Goal: Transaction & Acquisition: Purchase product/service

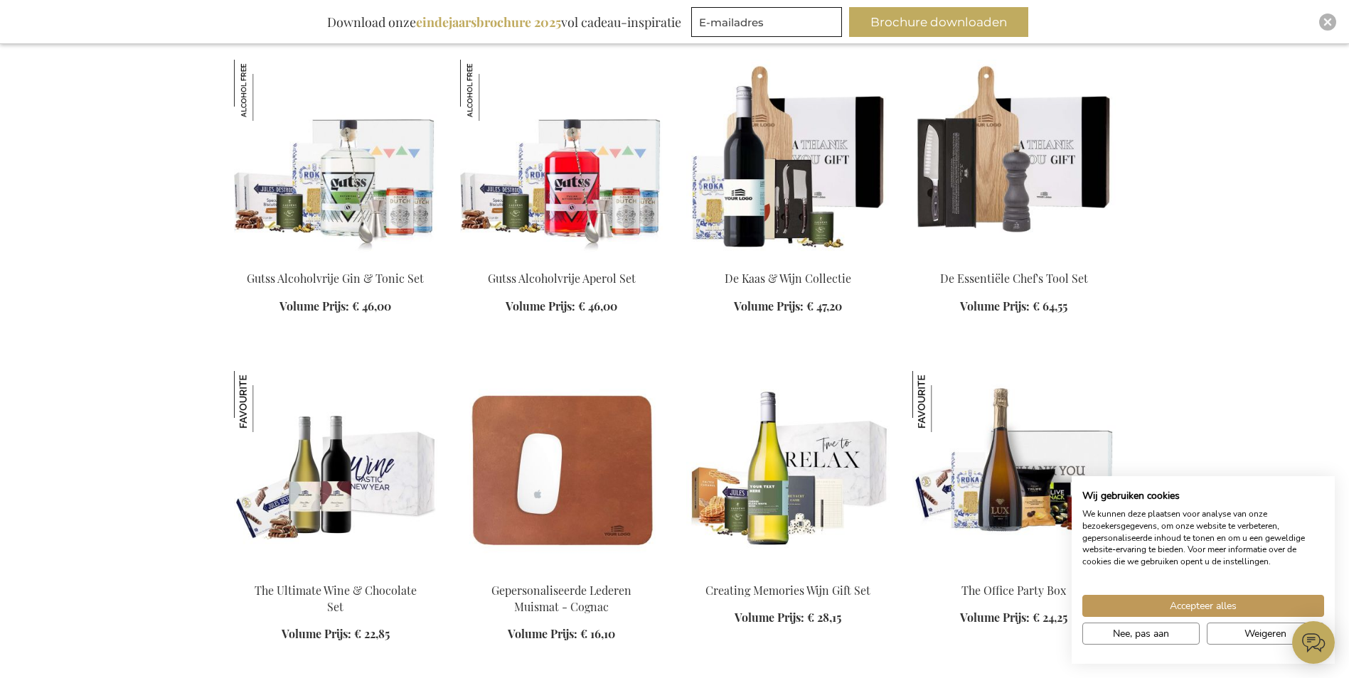
scroll to position [1707, 0]
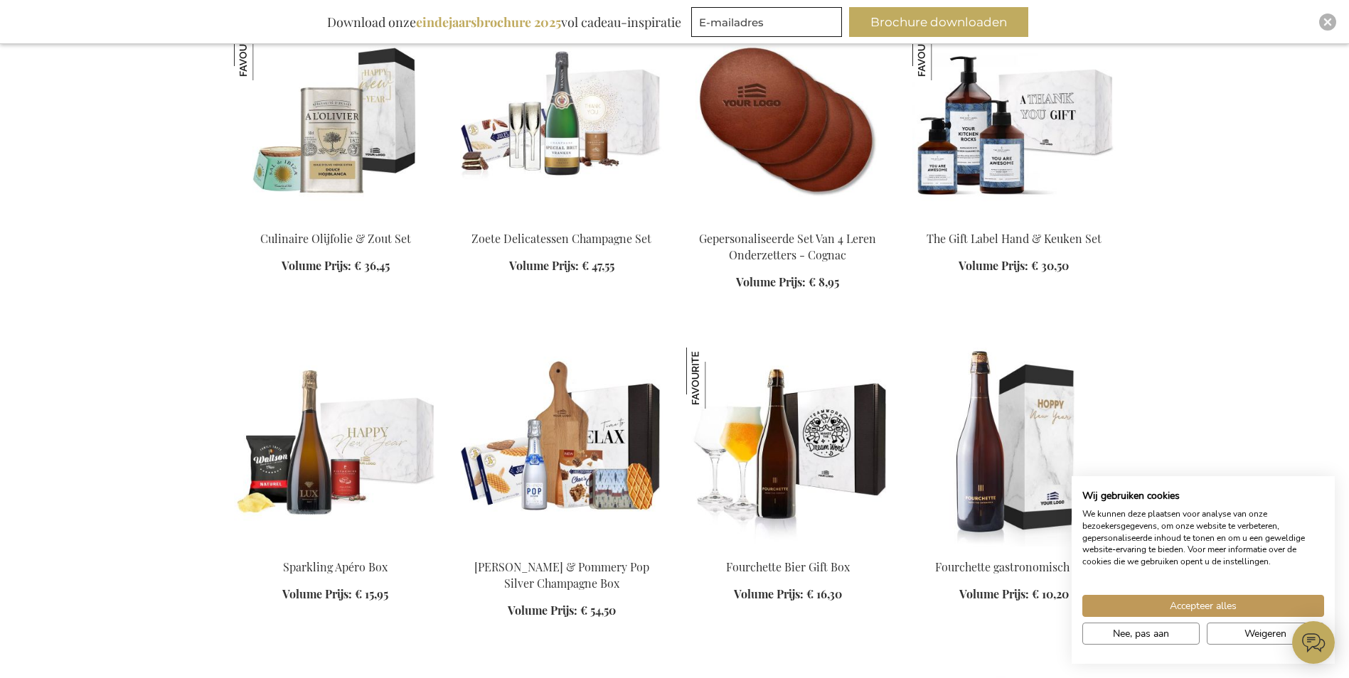
scroll to position [2347, 0]
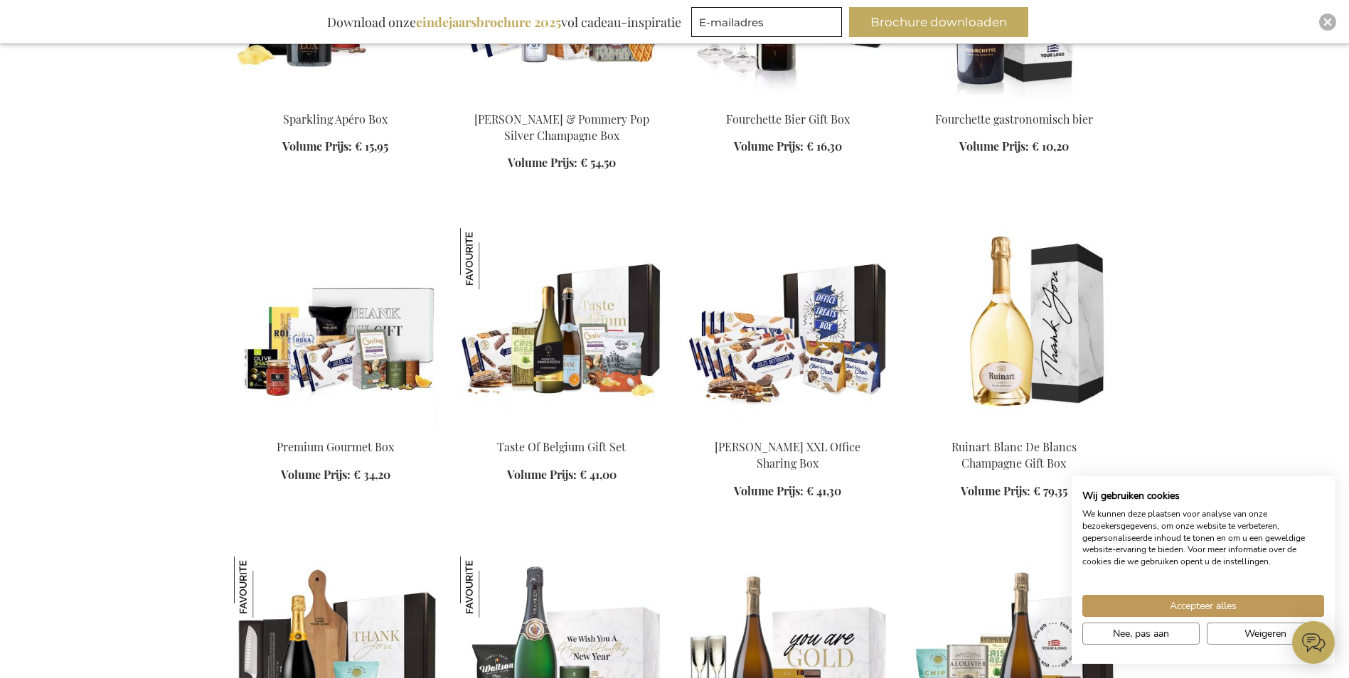
scroll to position [2773, 0]
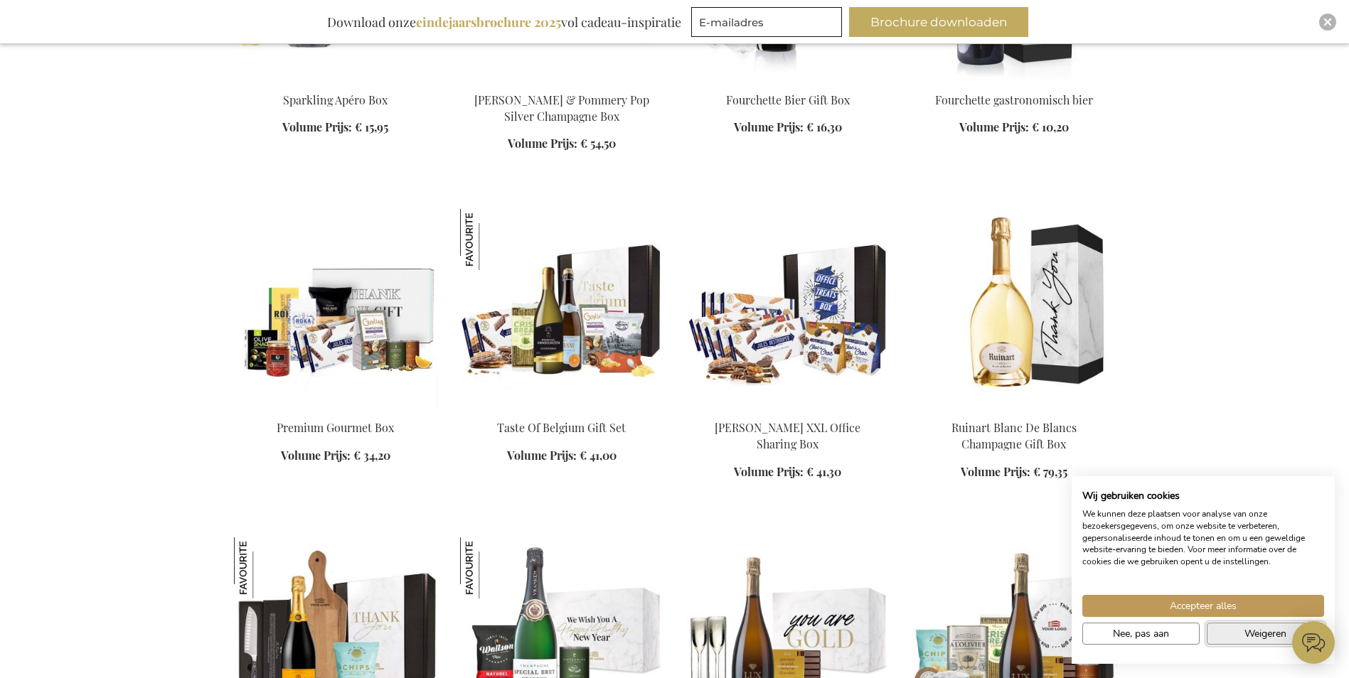
click at [1232, 634] on button "Weigeren" at bounding box center [1265, 634] width 117 height 22
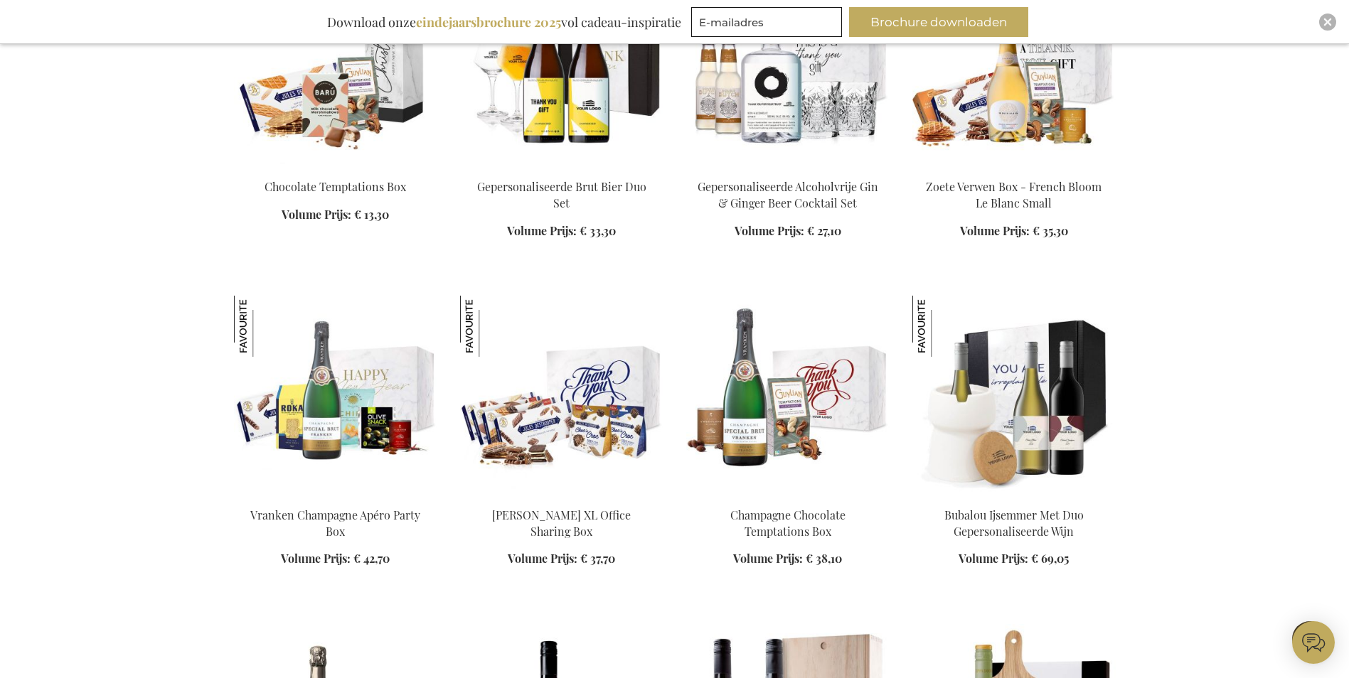
scroll to position [3769, 0]
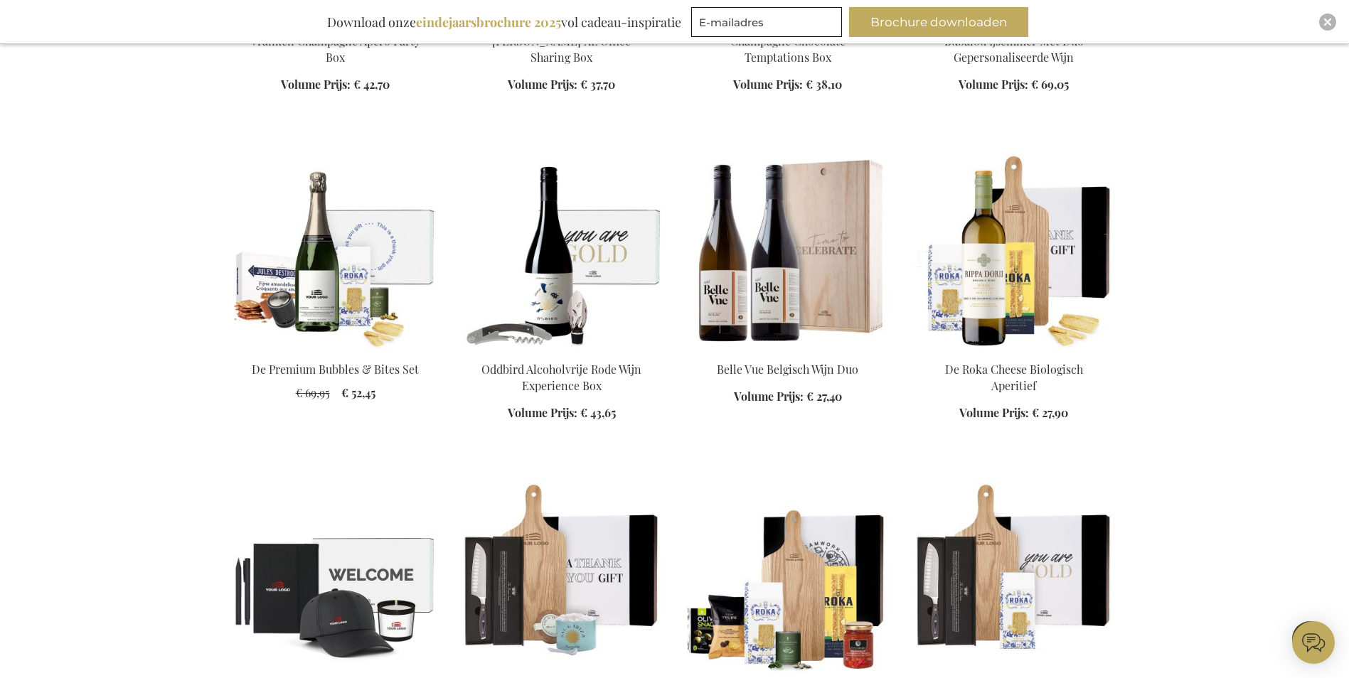
scroll to position [4480, 0]
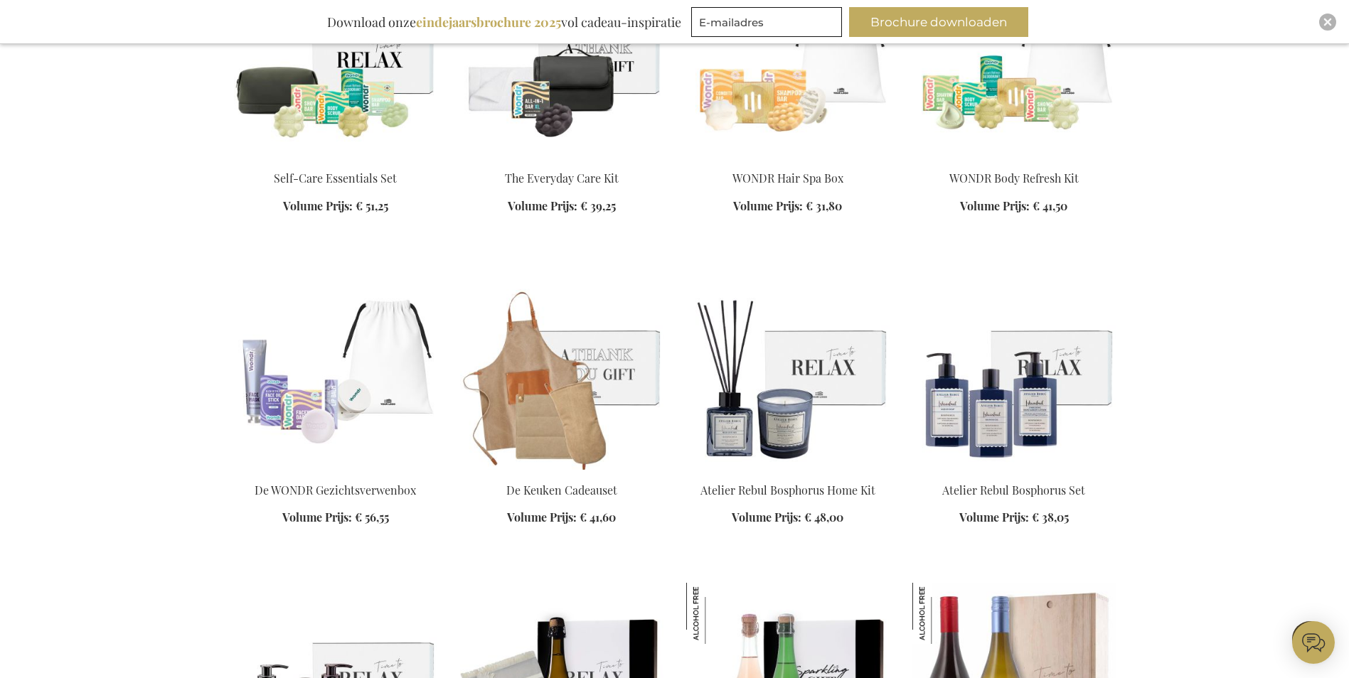
scroll to position [5831, 0]
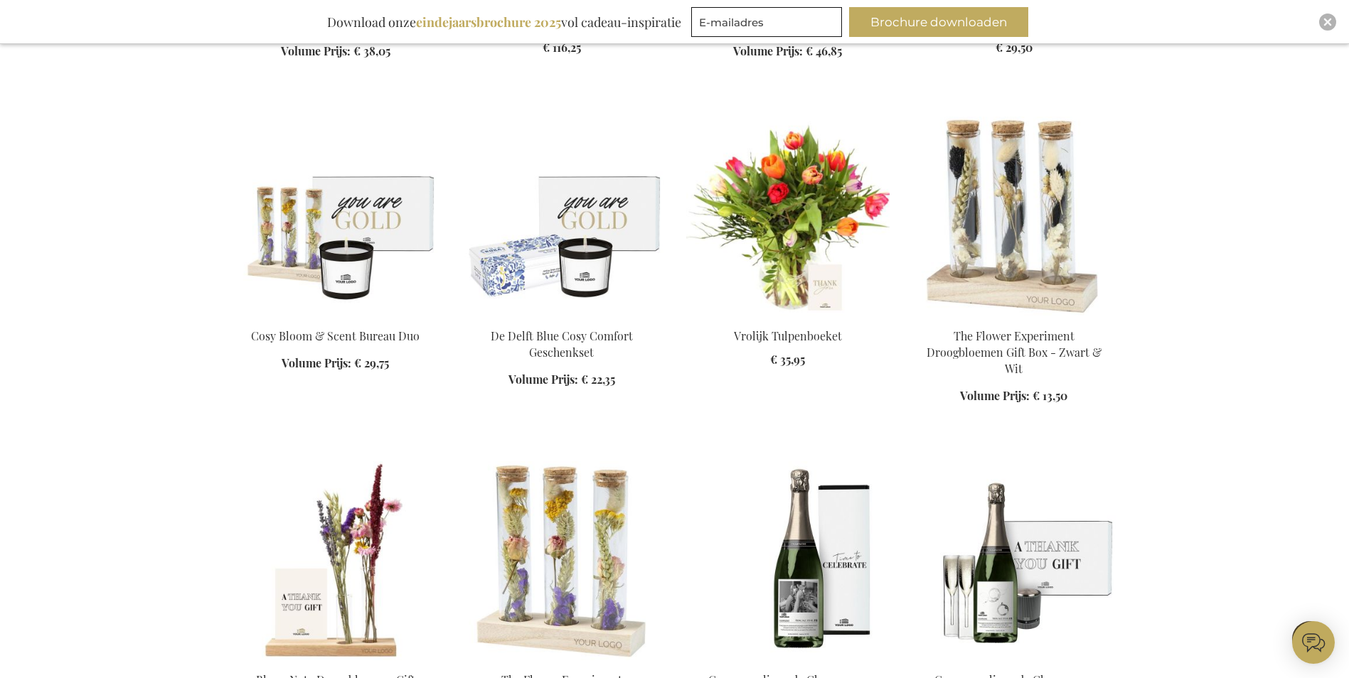
scroll to position [6471, 0]
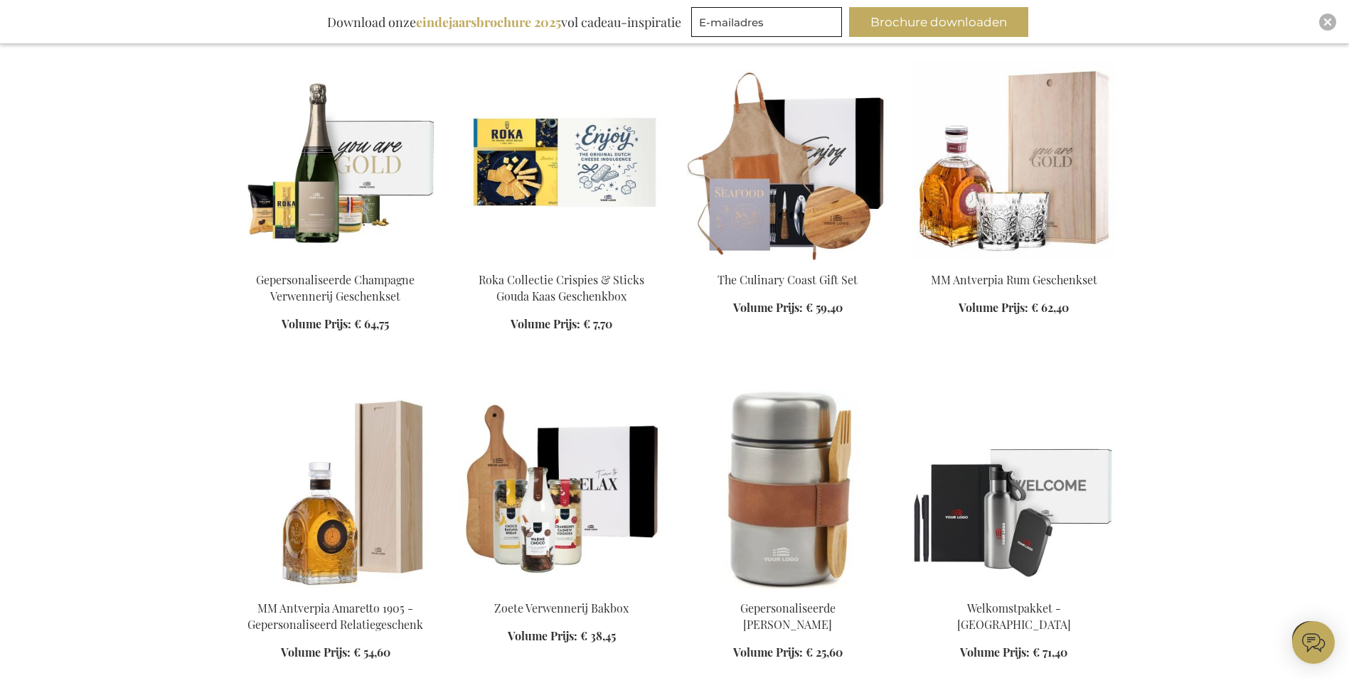
scroll to position [7324, 0]
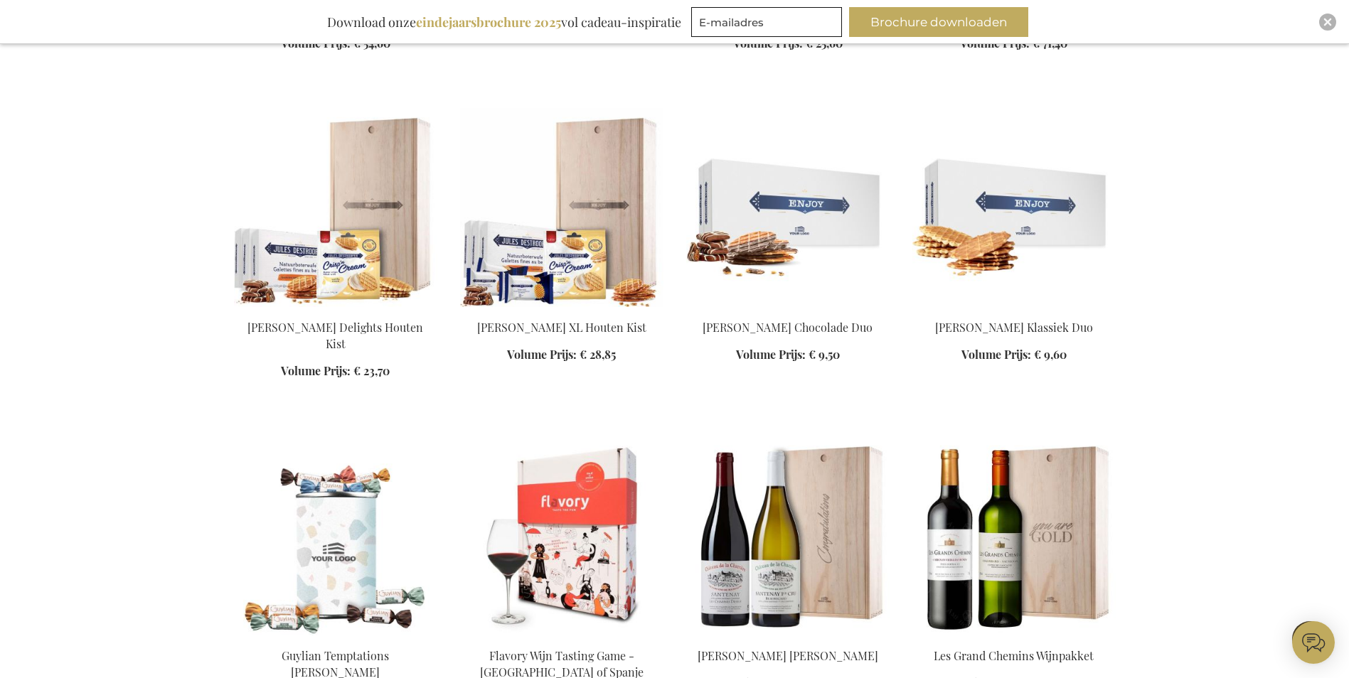
scroll to position [7964, 0]
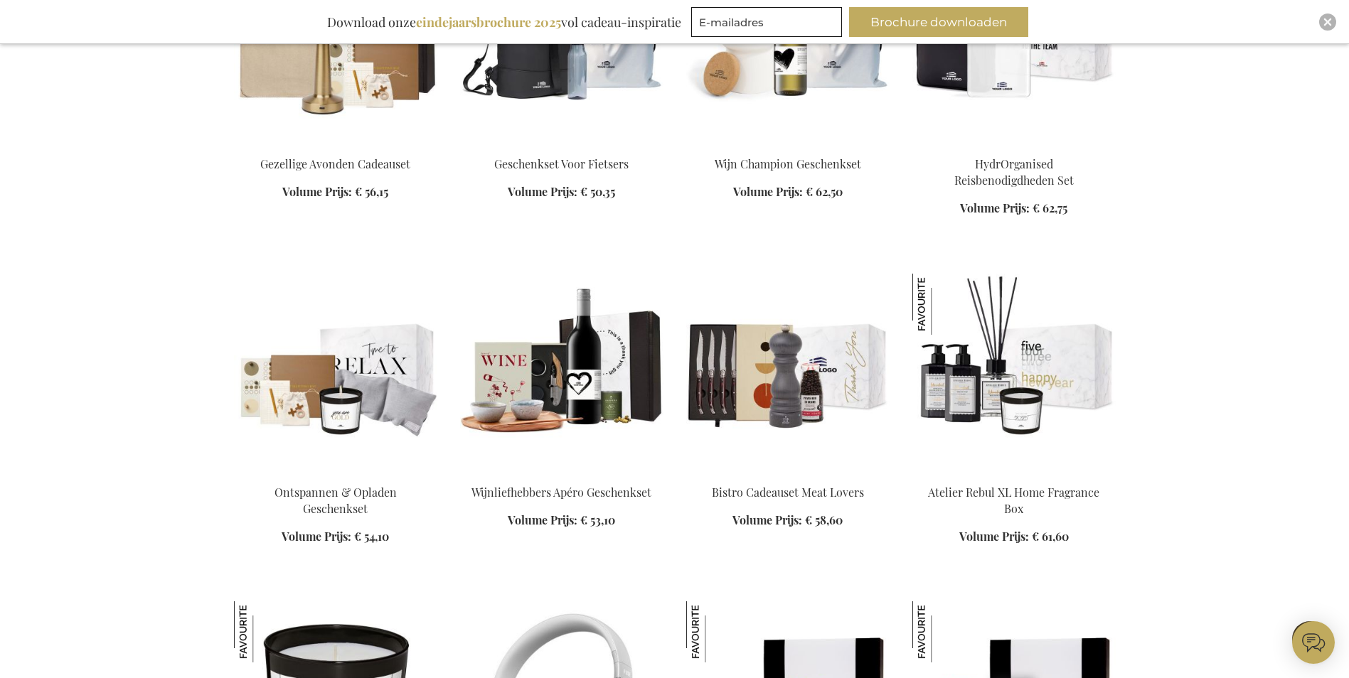
scroll to position [9671, 0]
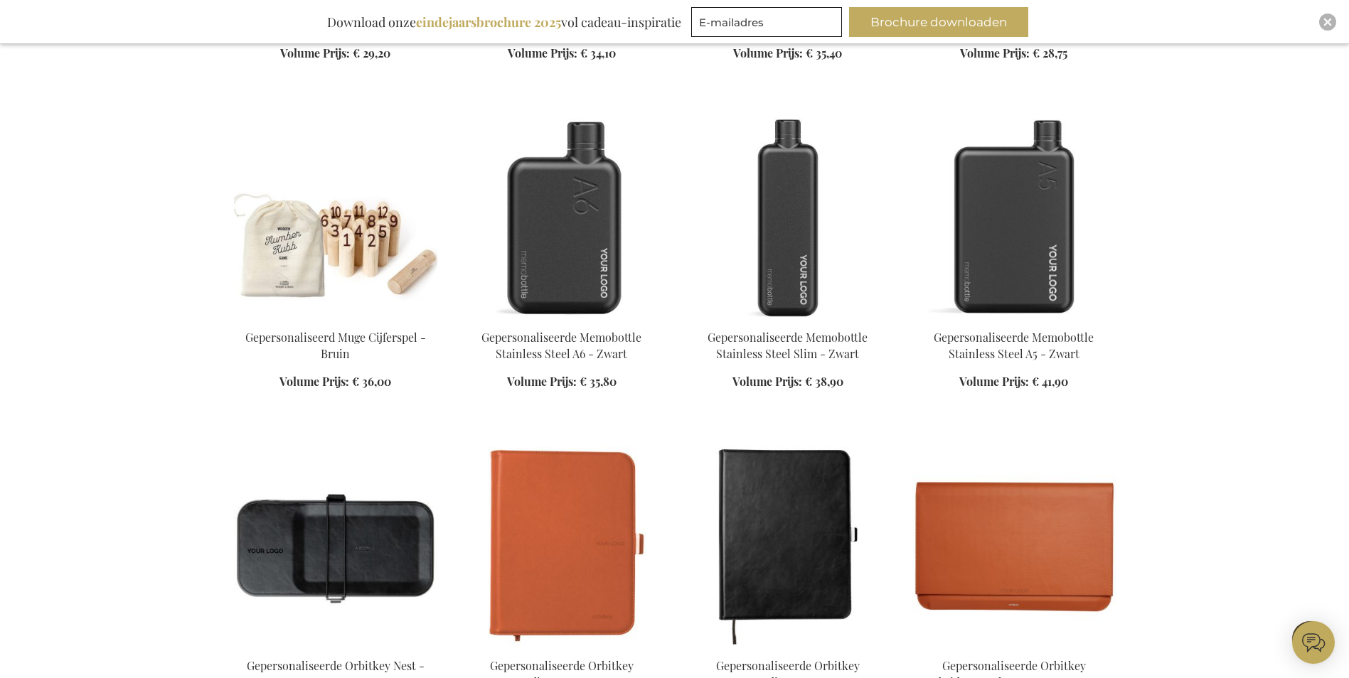
scroll to position [11022, 0]
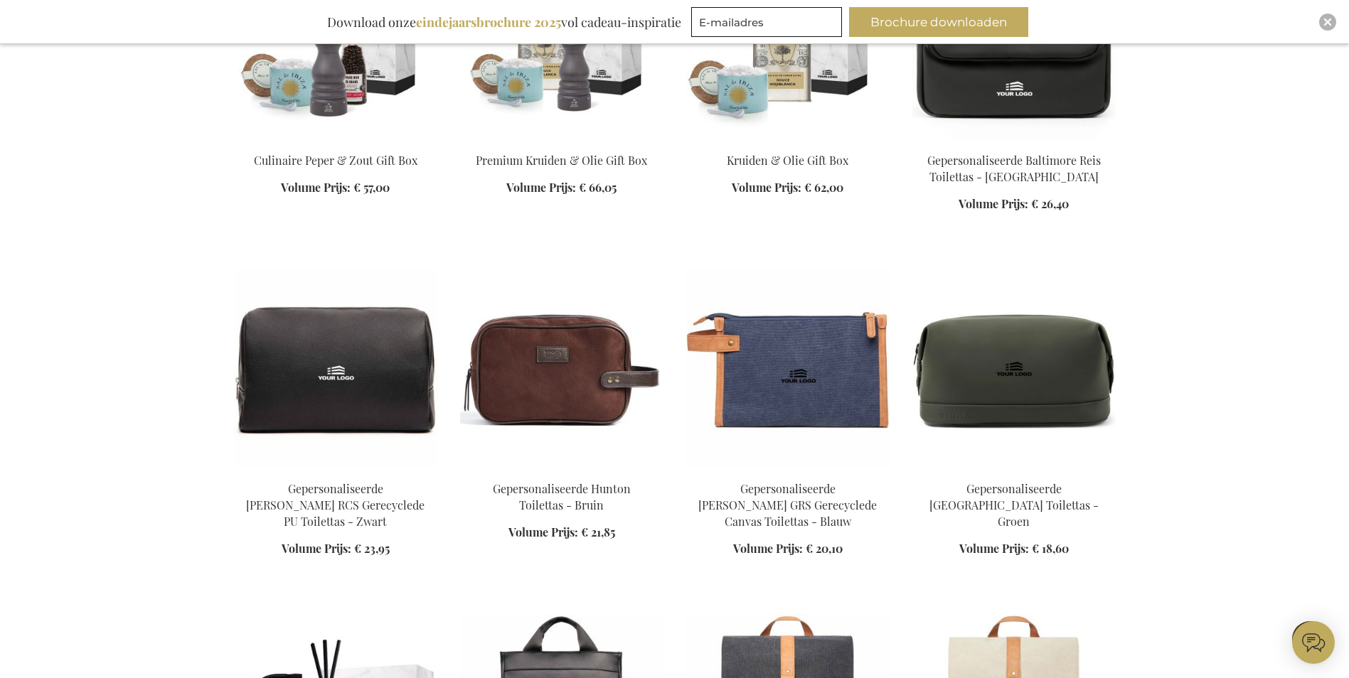
scroll to position [12231, 0]
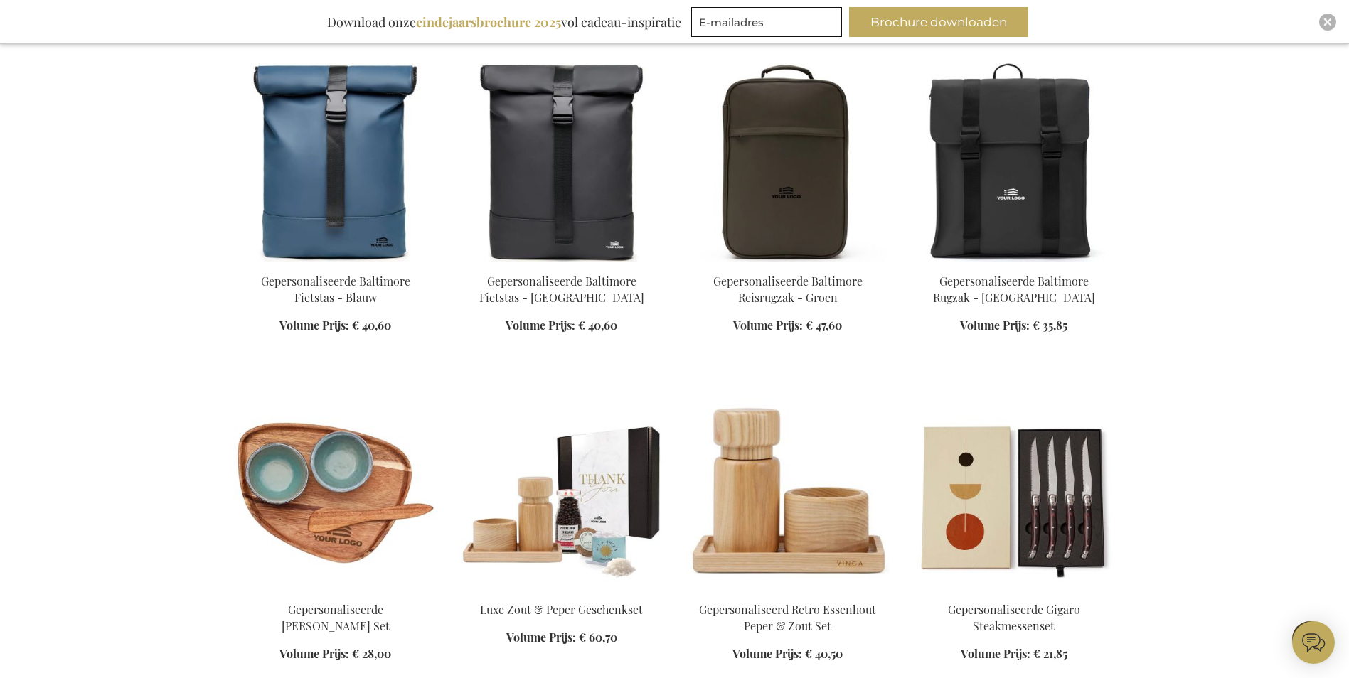
scroll to position [13226, 0]
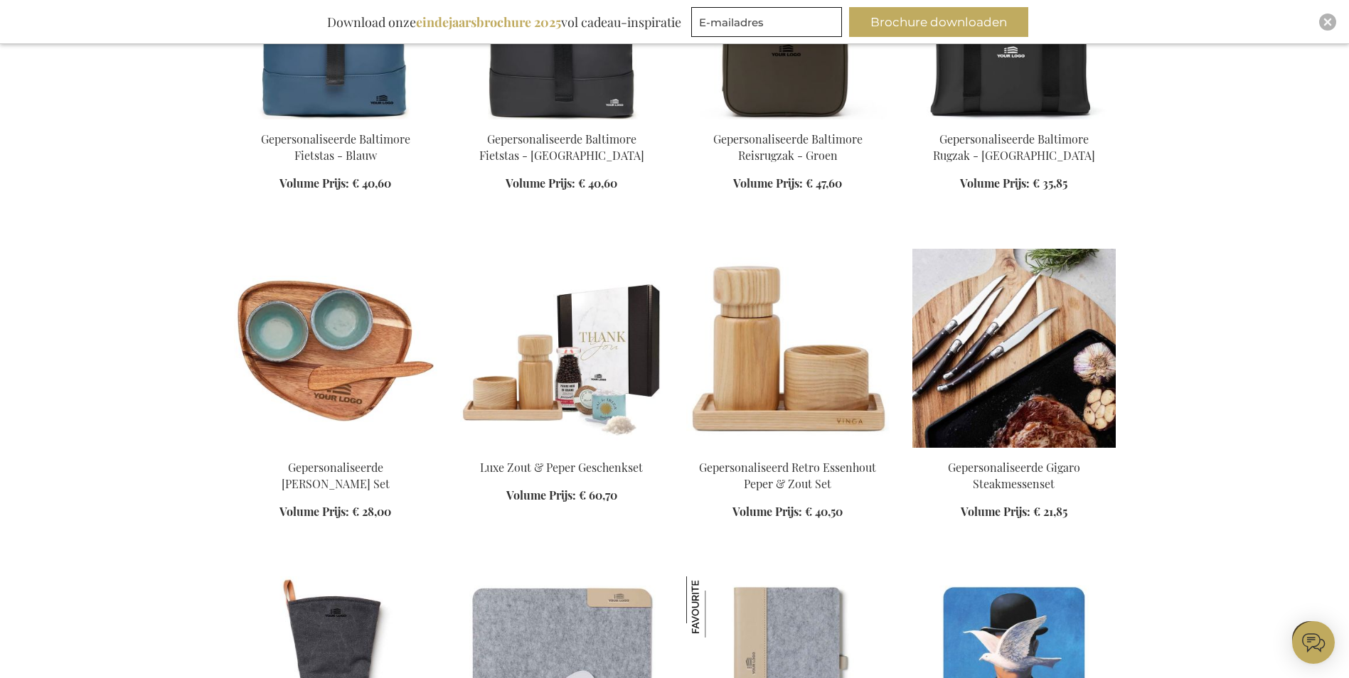
click at [1076, 329] on img at bounding box center [1013, 348] width 203 height 199
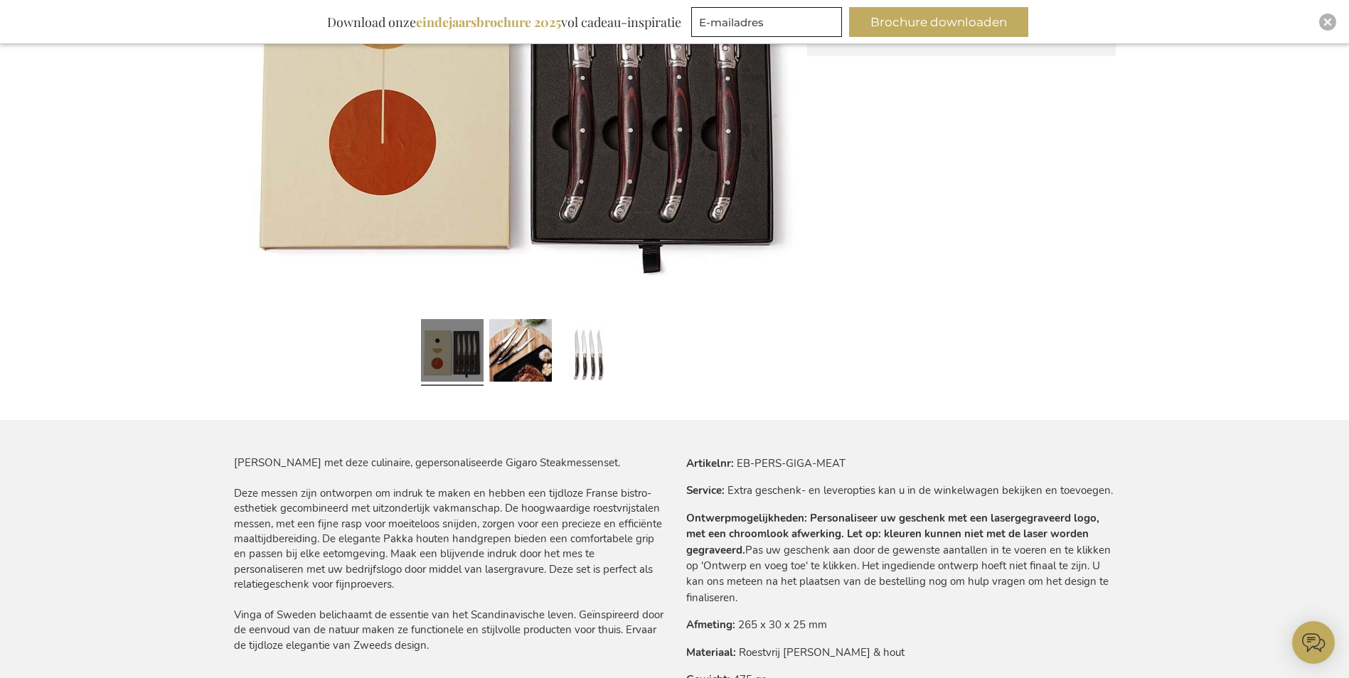
scroll to position [213, 0]
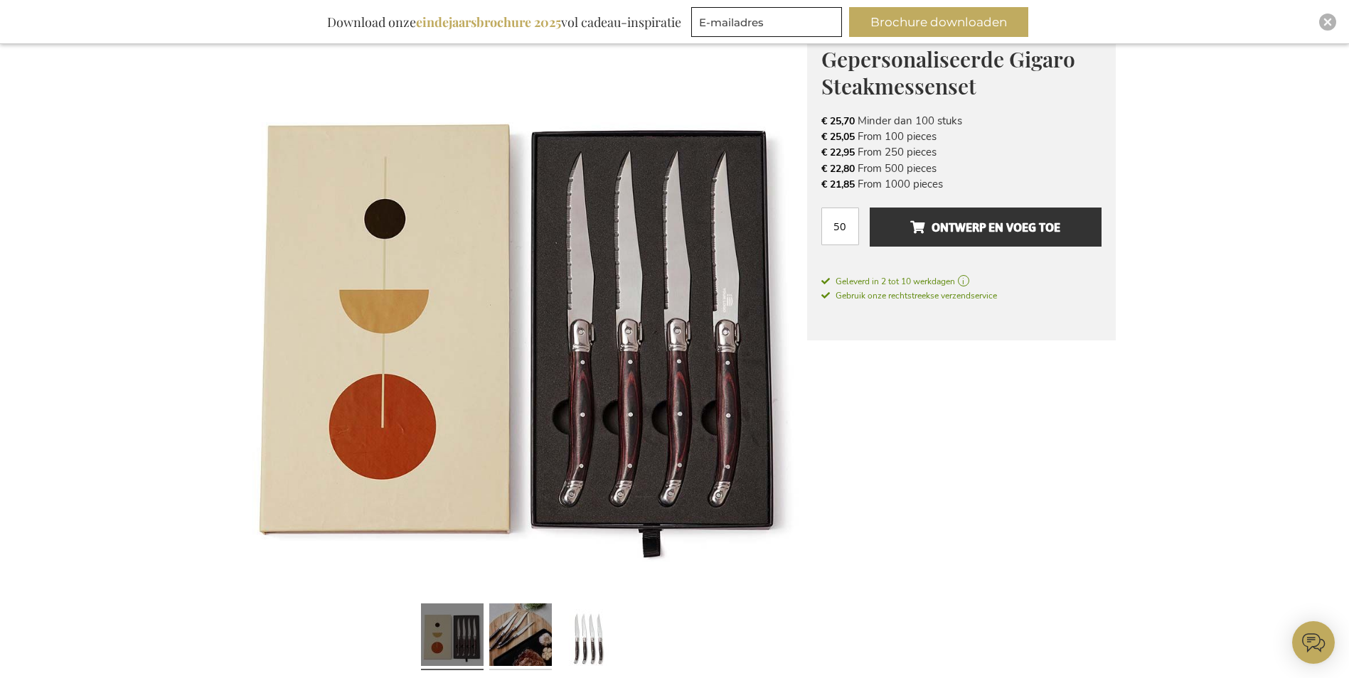
click at [530, 650] on link at bounding box center [520, 637] width 63 height 78
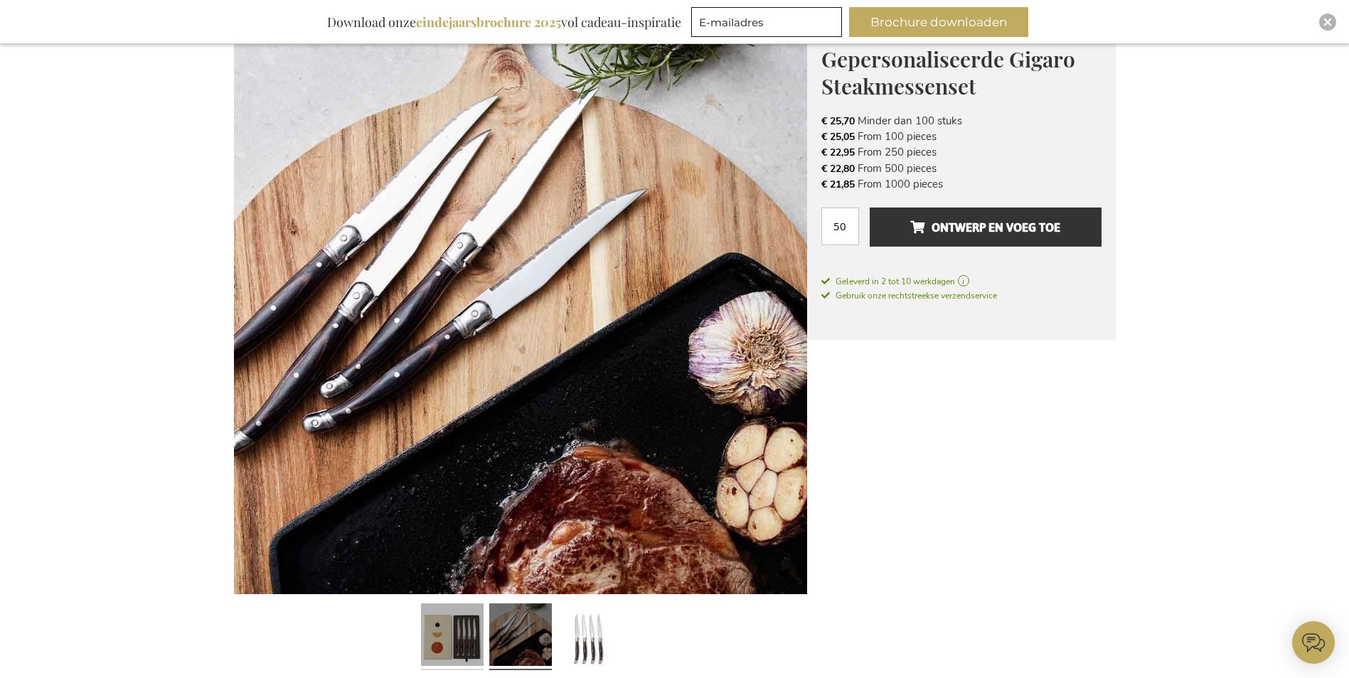
click at [464, 653] on link at bounding box center [452, 637] width 63 height 78
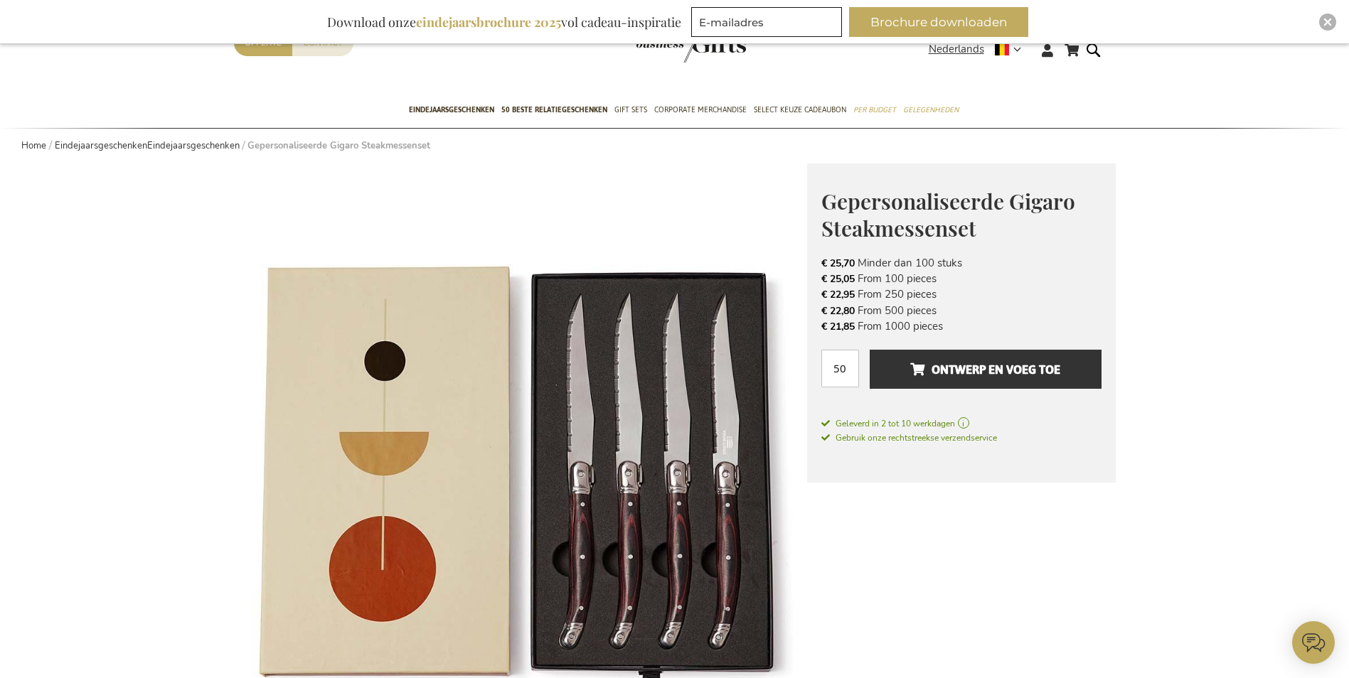
scroll to position [0, 0]
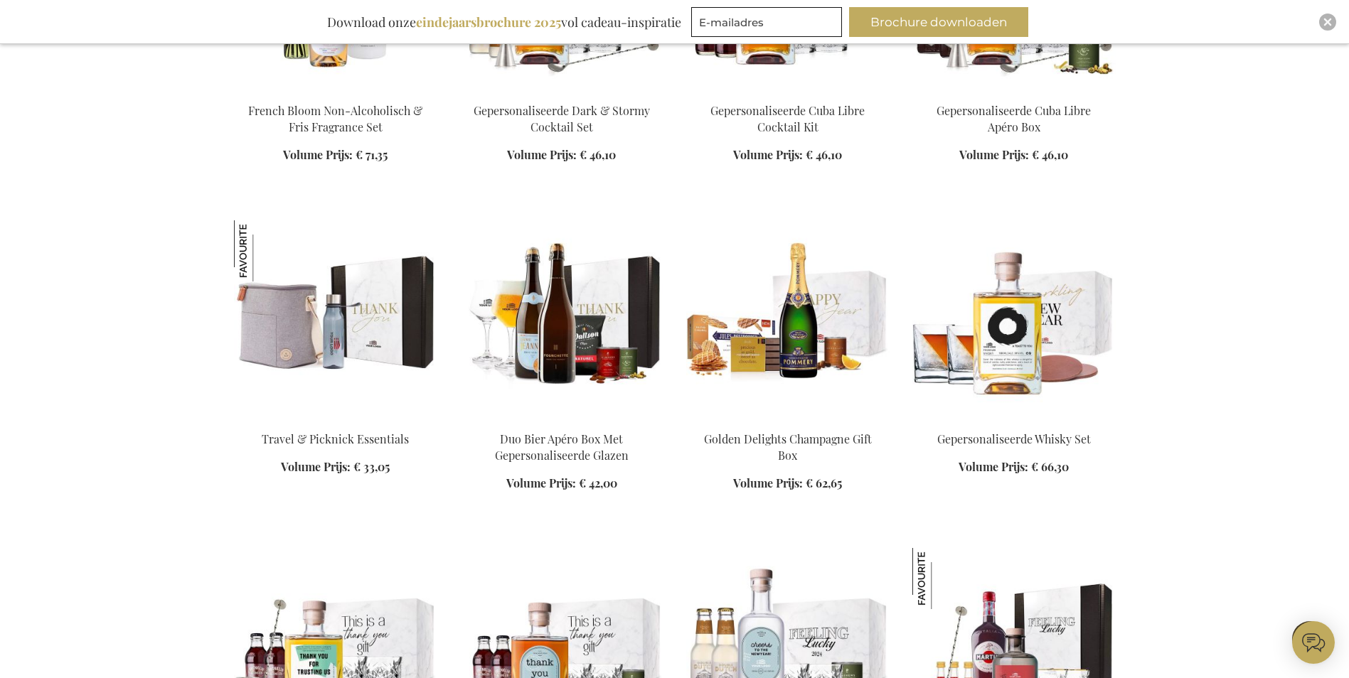
scroll to position [3982, 0]
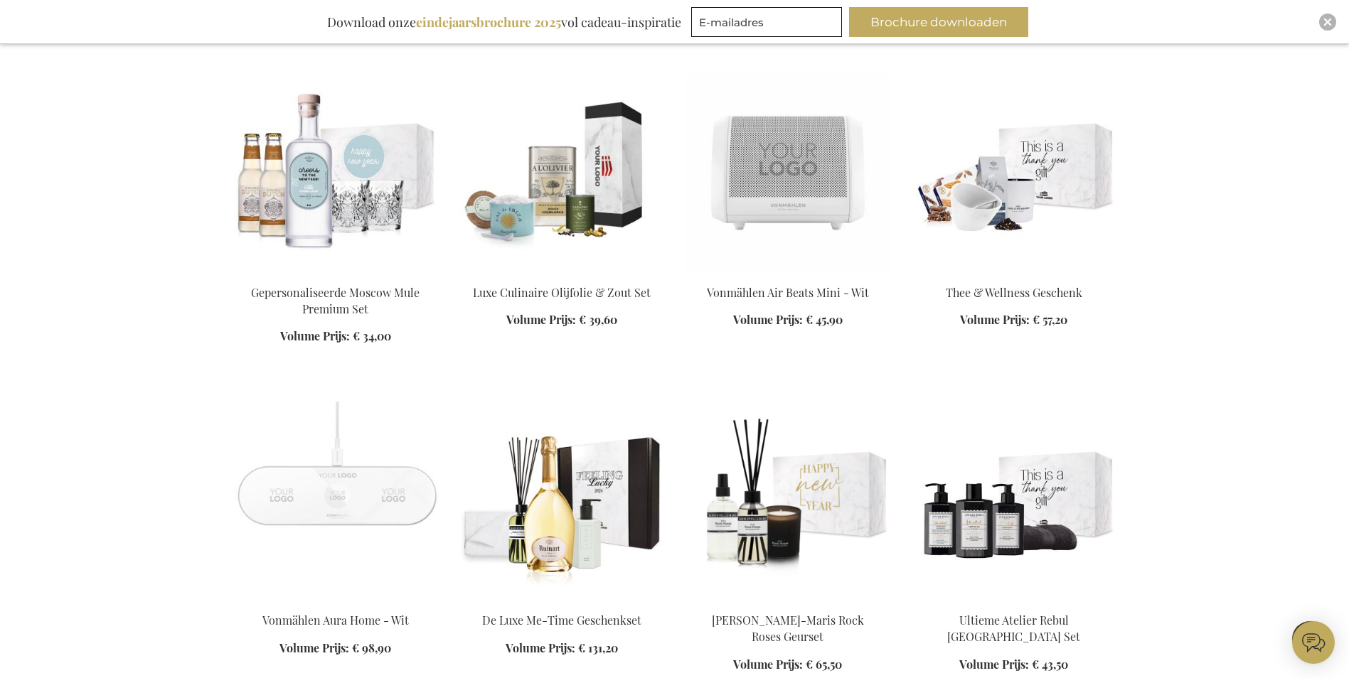
scroll to position [4693, 0]
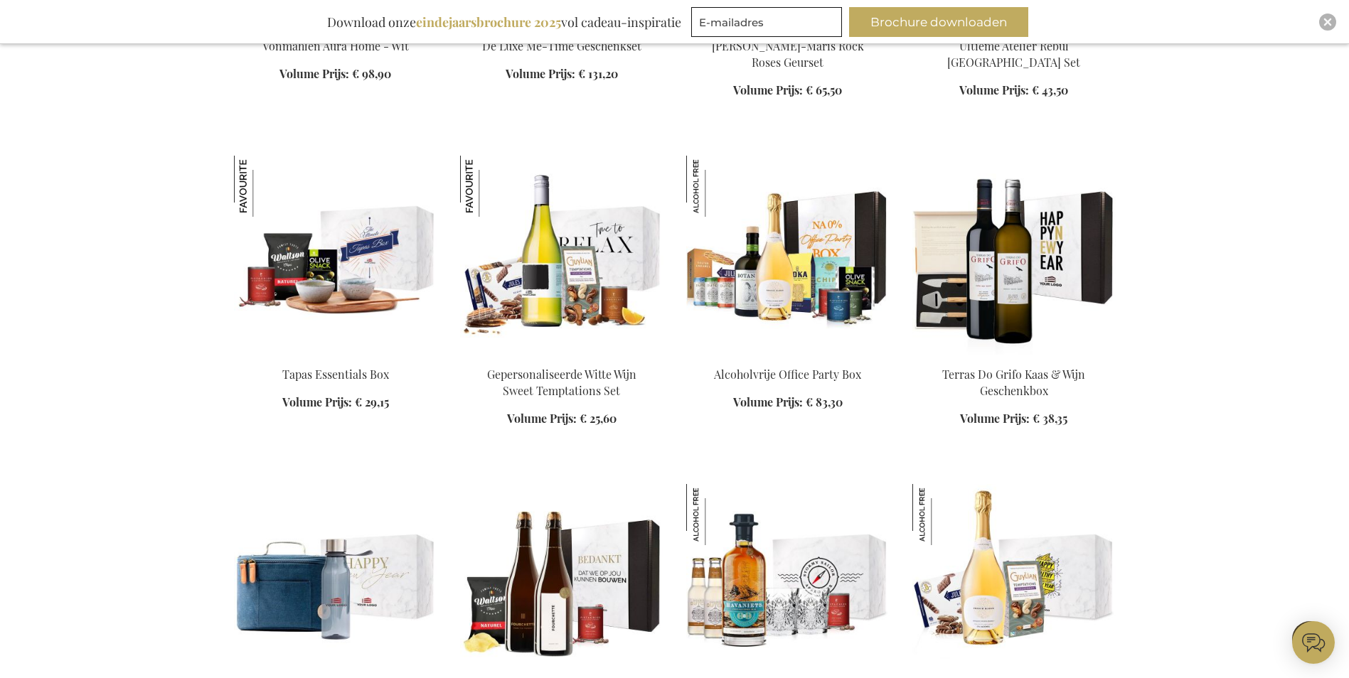
scroll to position [5120, 0]
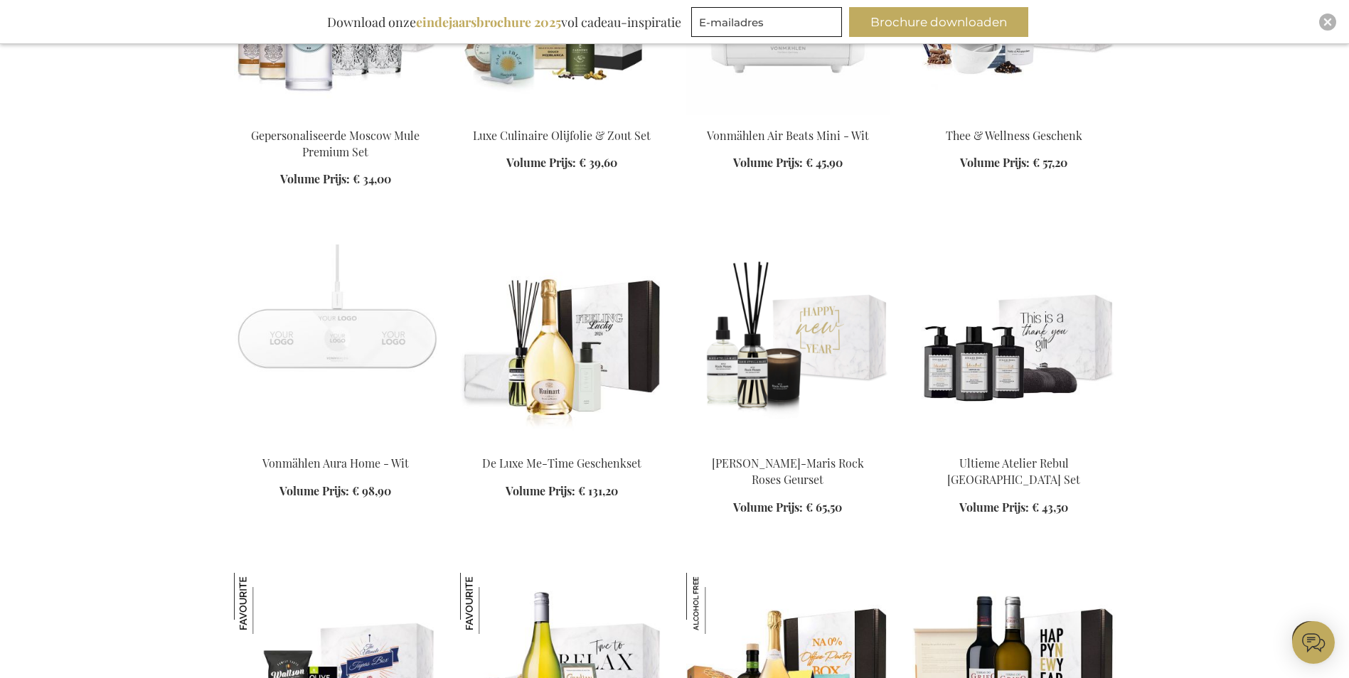
scroll to position [5191, 0]
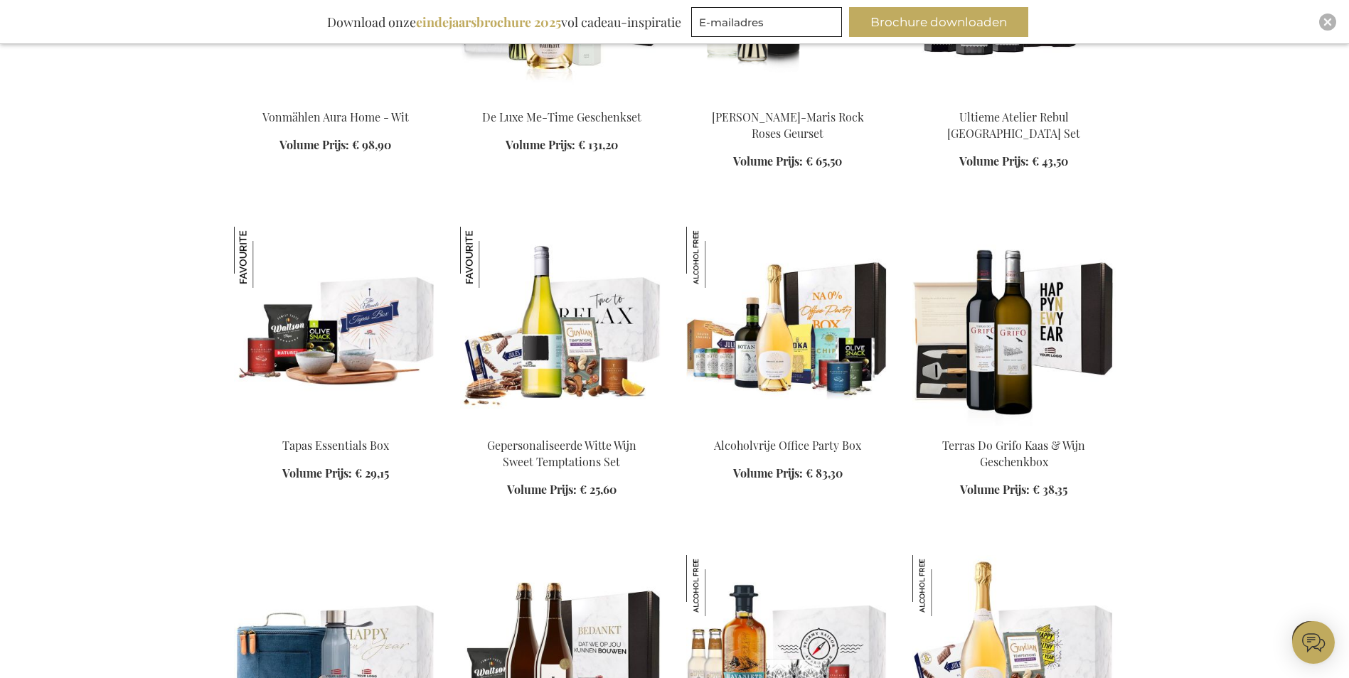
scroll to position [5618, 0]
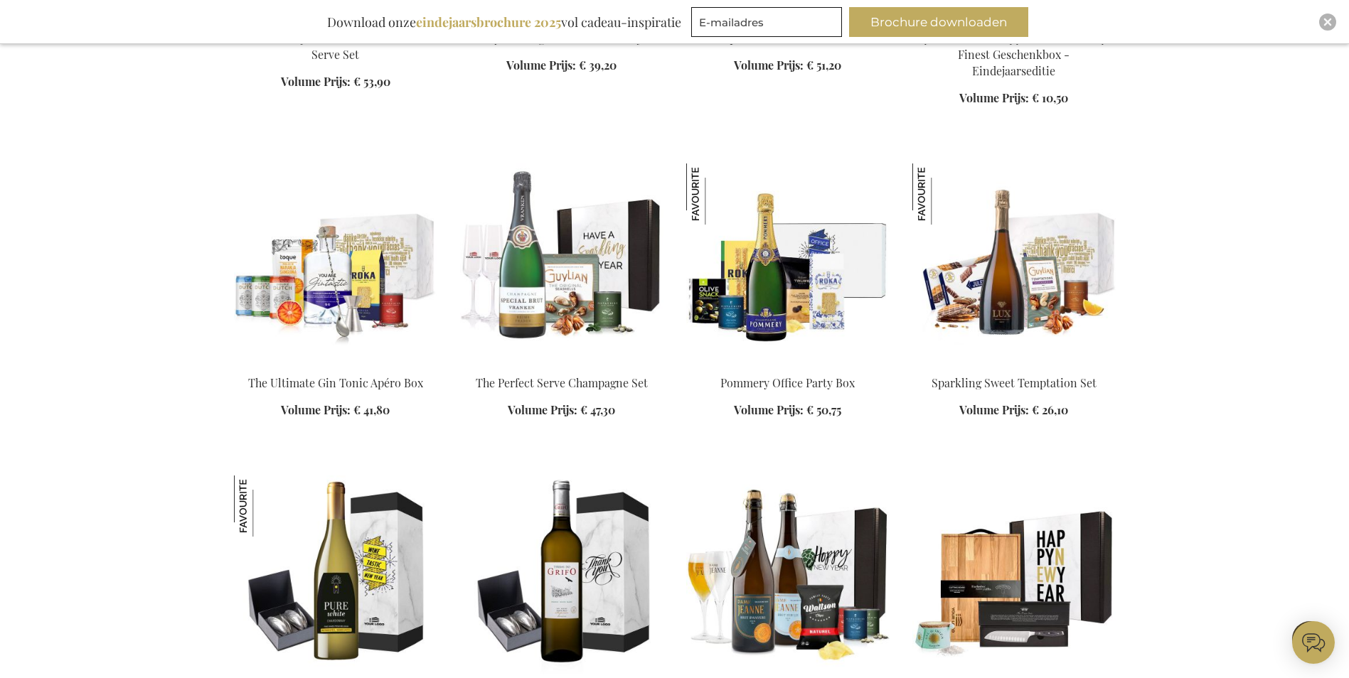
scroll to position [6258, 0]
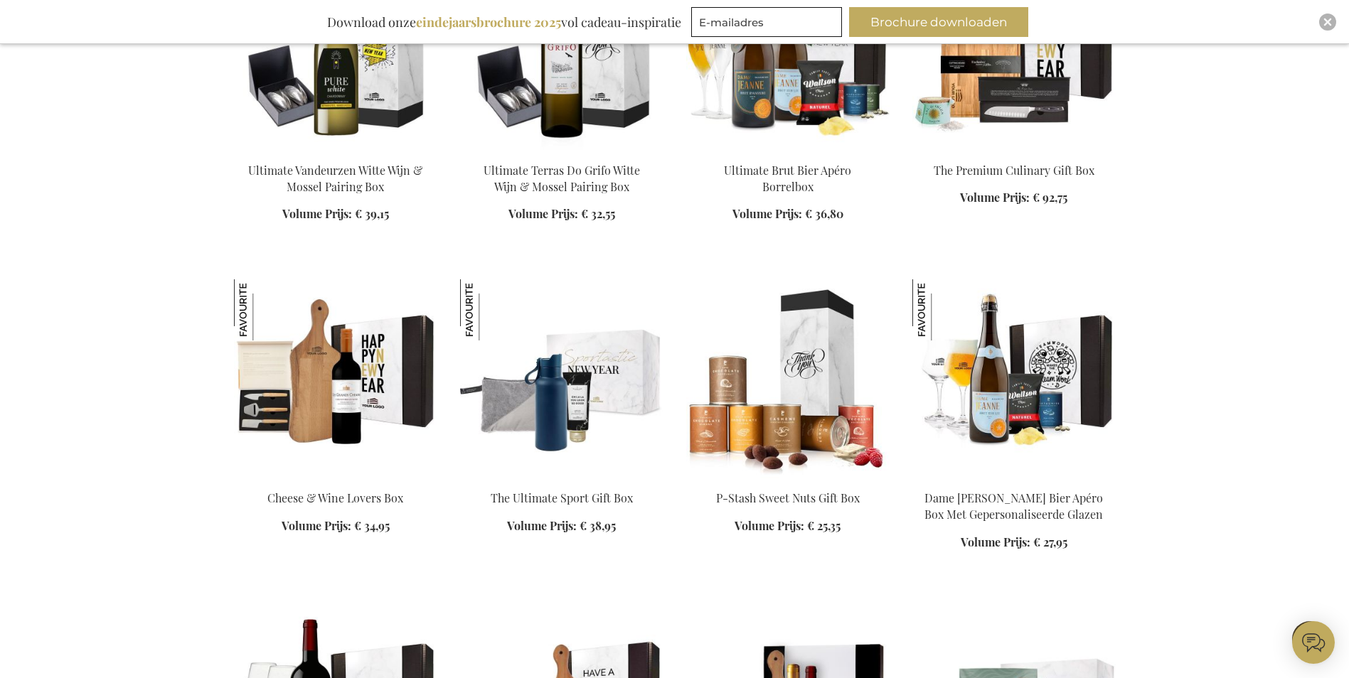
scroll to position [6755, 0]
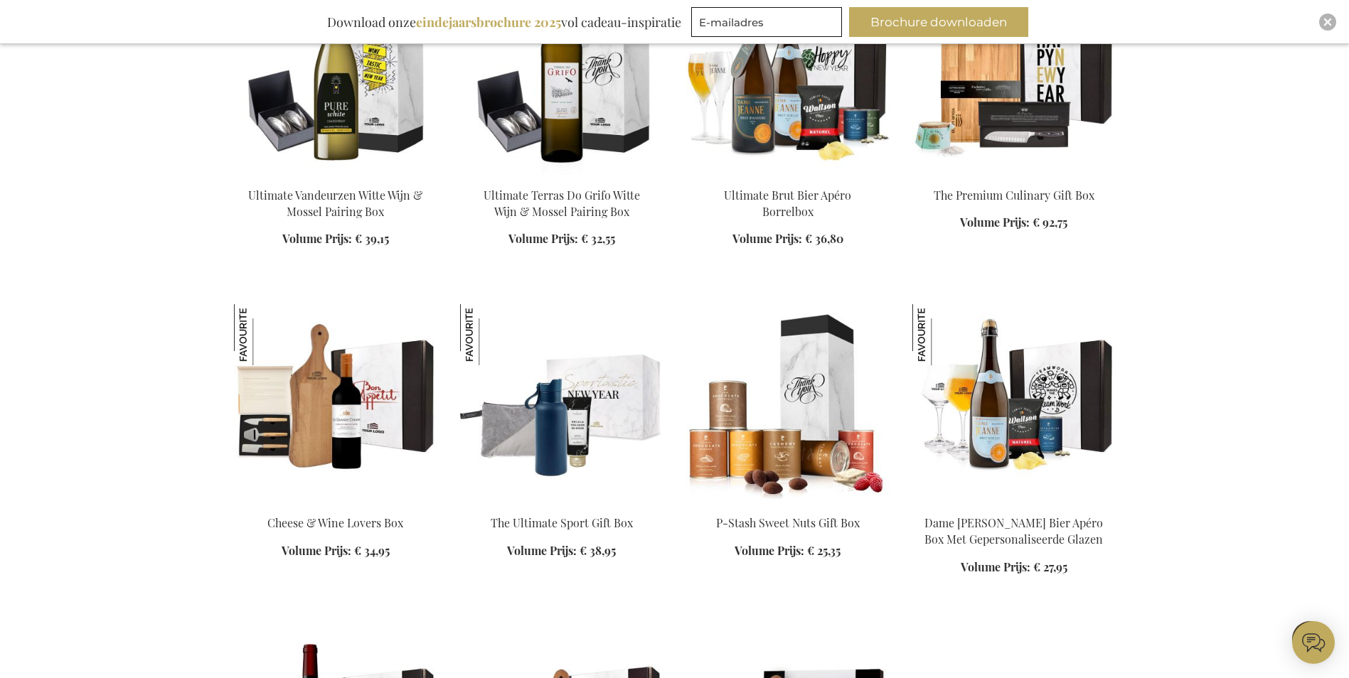
click at [314, 433] on img at bounding box center [335, 403] width 203 height 199
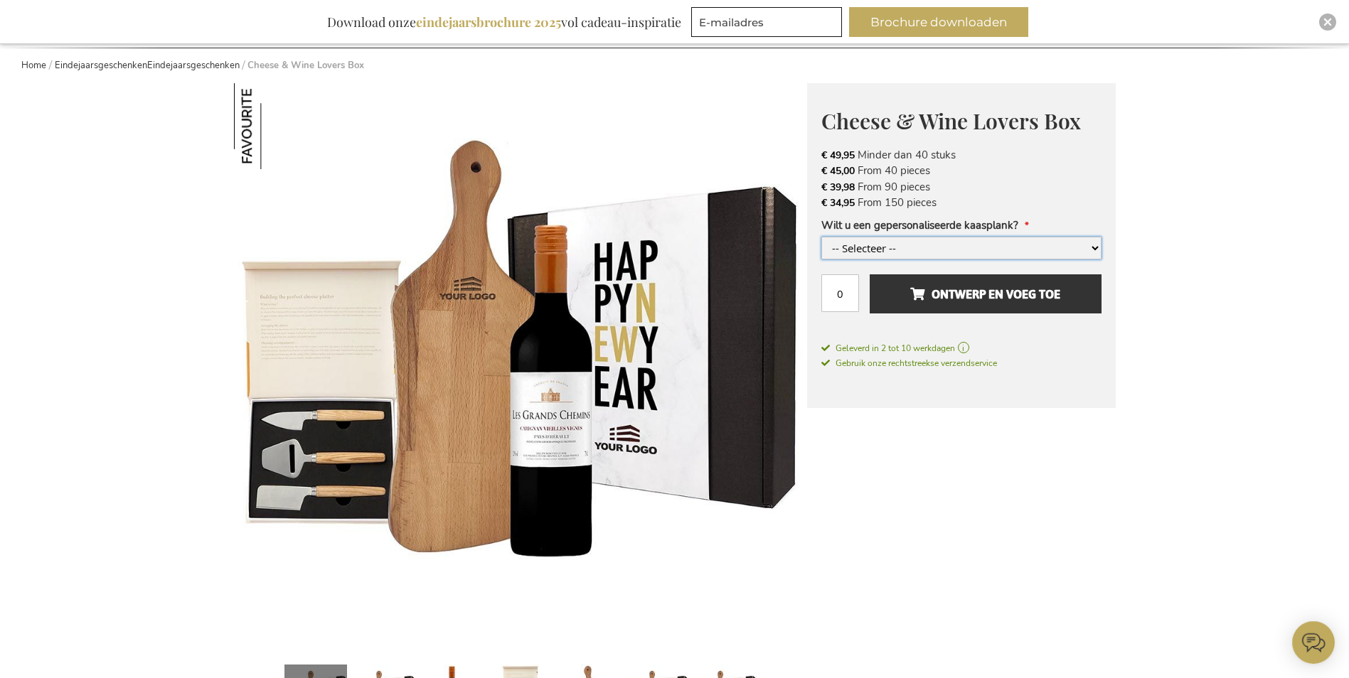
click at [919, 250] on select "-- Selecteer -- Ja, graag +€ 4,00 Nee, dank je" at bounding box center [961, 248] width 280 height 23
select select "1710"
click at [821, 237] on select "-- Selecteer -- Ja, graag +€ 4,00 Nee, dank je" at bounding box center [961, 248] width 280 height 23
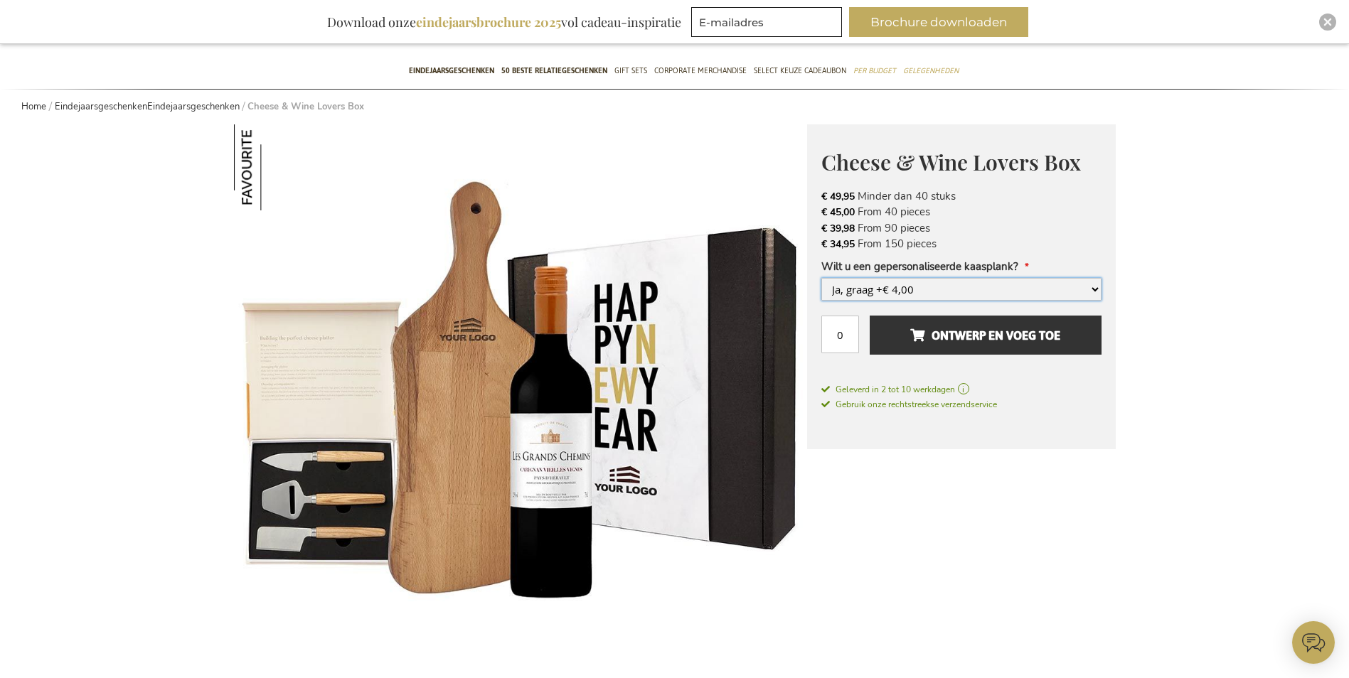
scroll to position [80, 0]
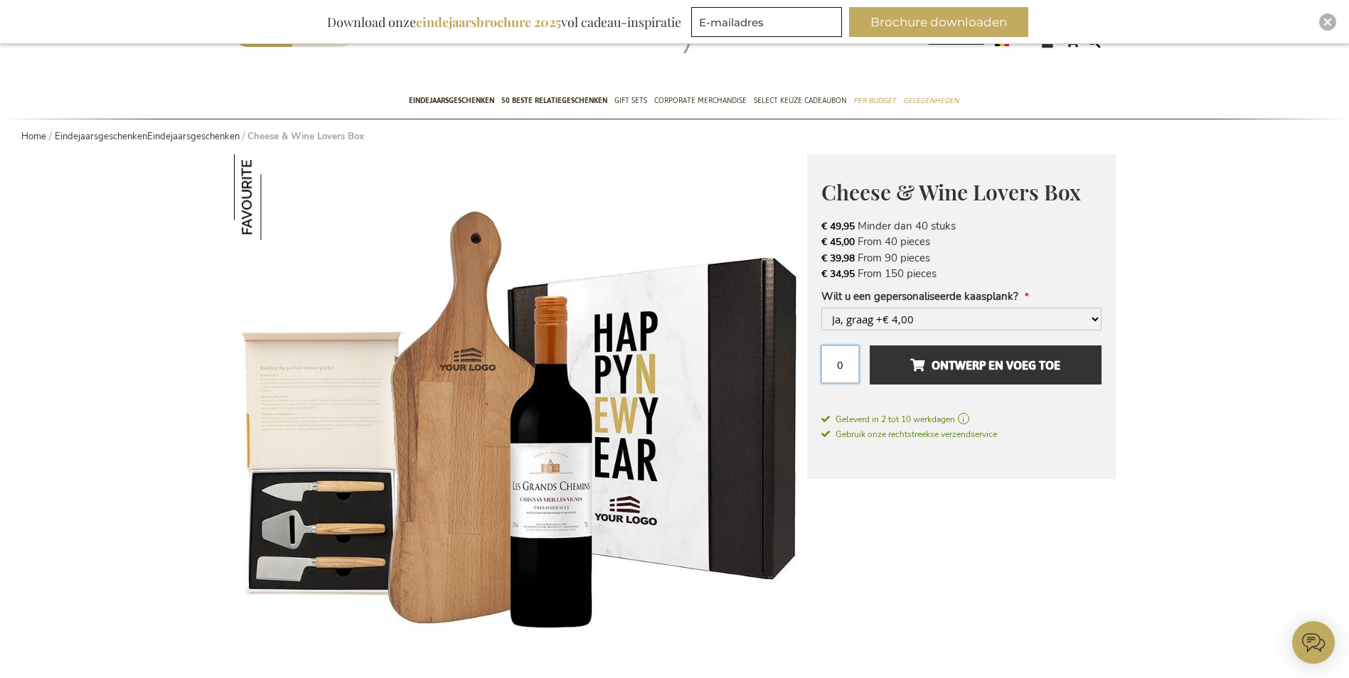
click at [848, 366] on input "0" at bounding box center [840, 365] width 38 height 38
drag, startPoint x: 843, startPoint y: 366, endPoint x: 781, endPoint y: 373, distance: 62.3
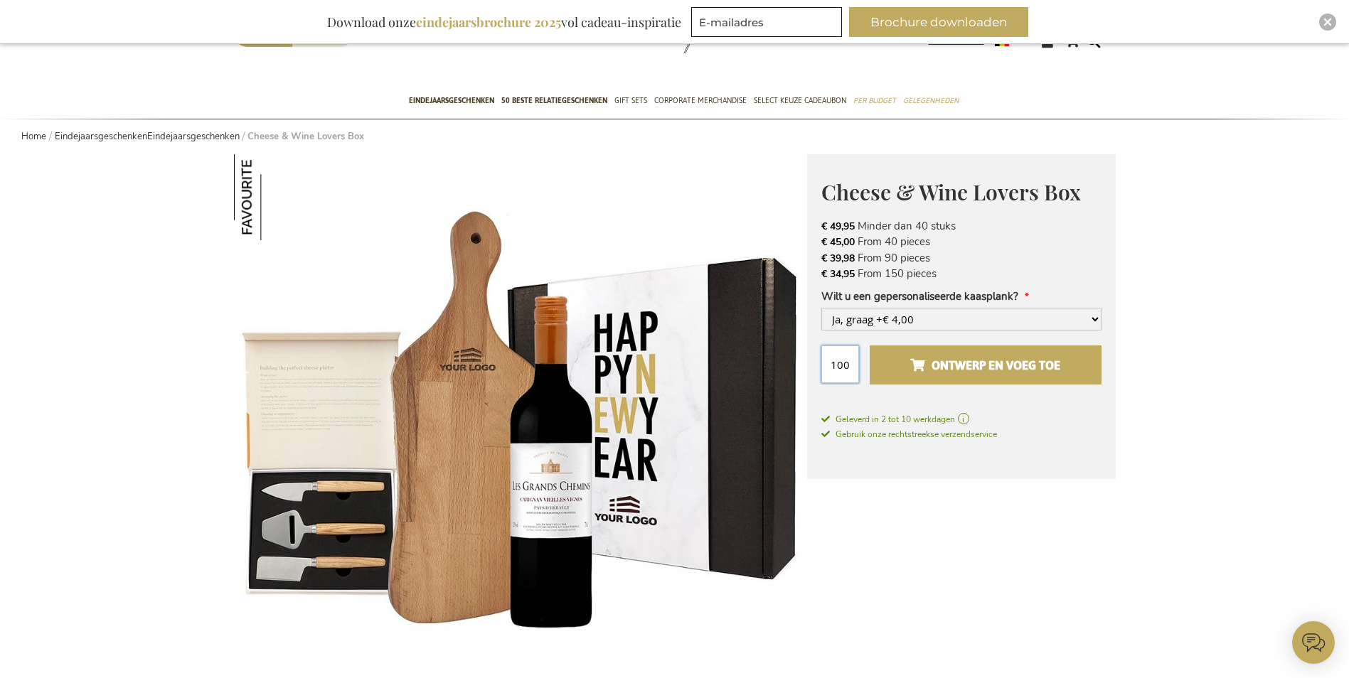
type input "100"
click at [949, 359] on span "Ontwerp en voeg toe" at bounding box center [985, 365] width 150 height 23
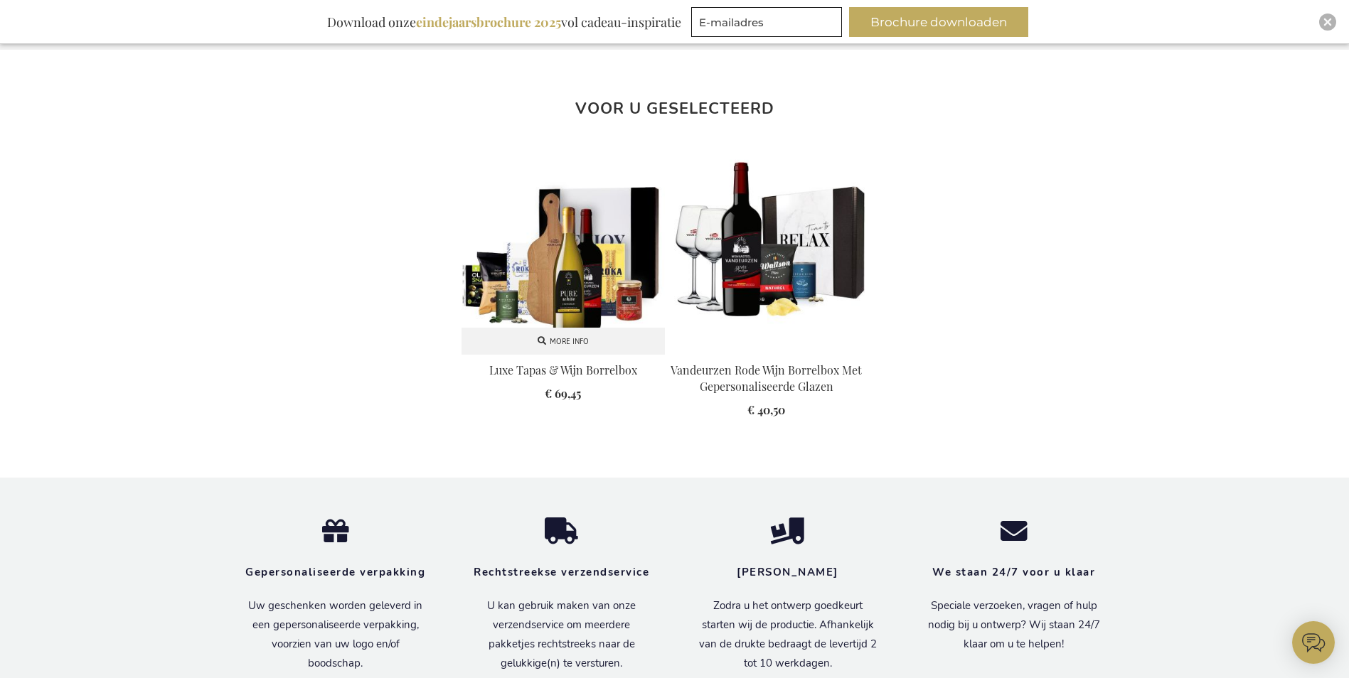
scroll to position [1289, 0]
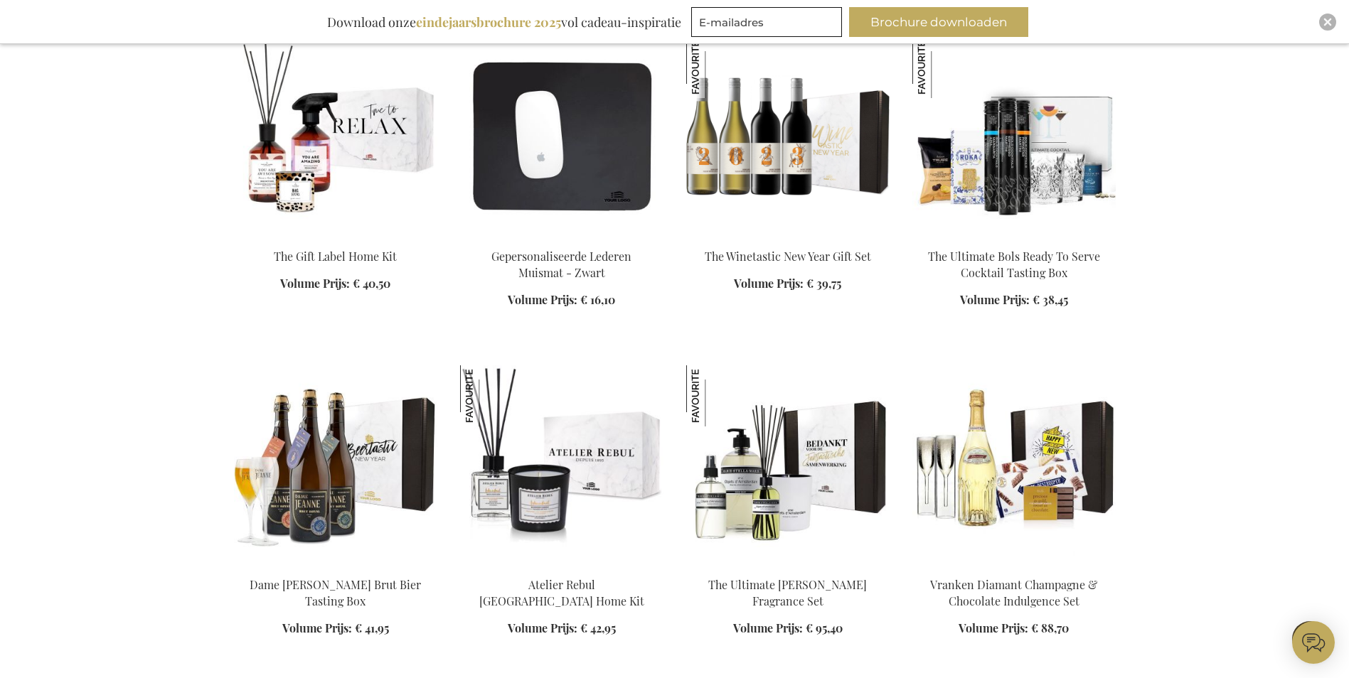
scroll to position [2089, 0]
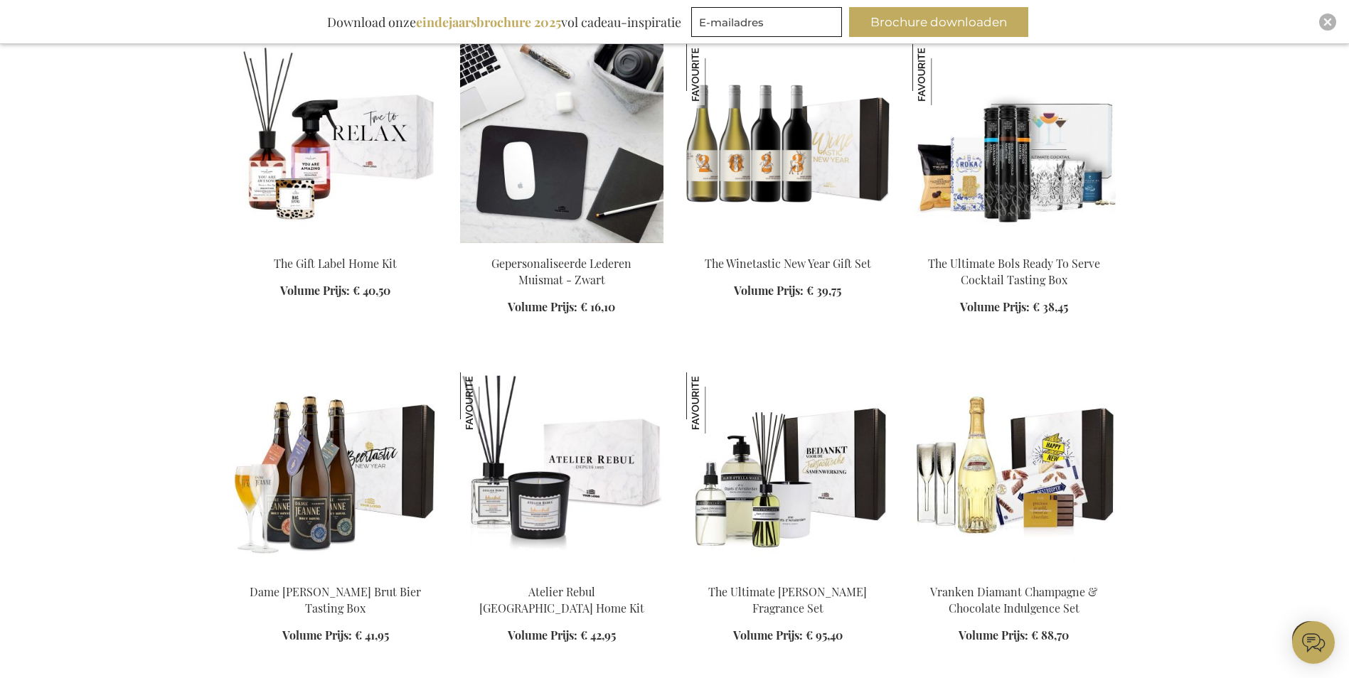
click at [599, 156] on img at bounding box center [561, 143] width 203 height 199
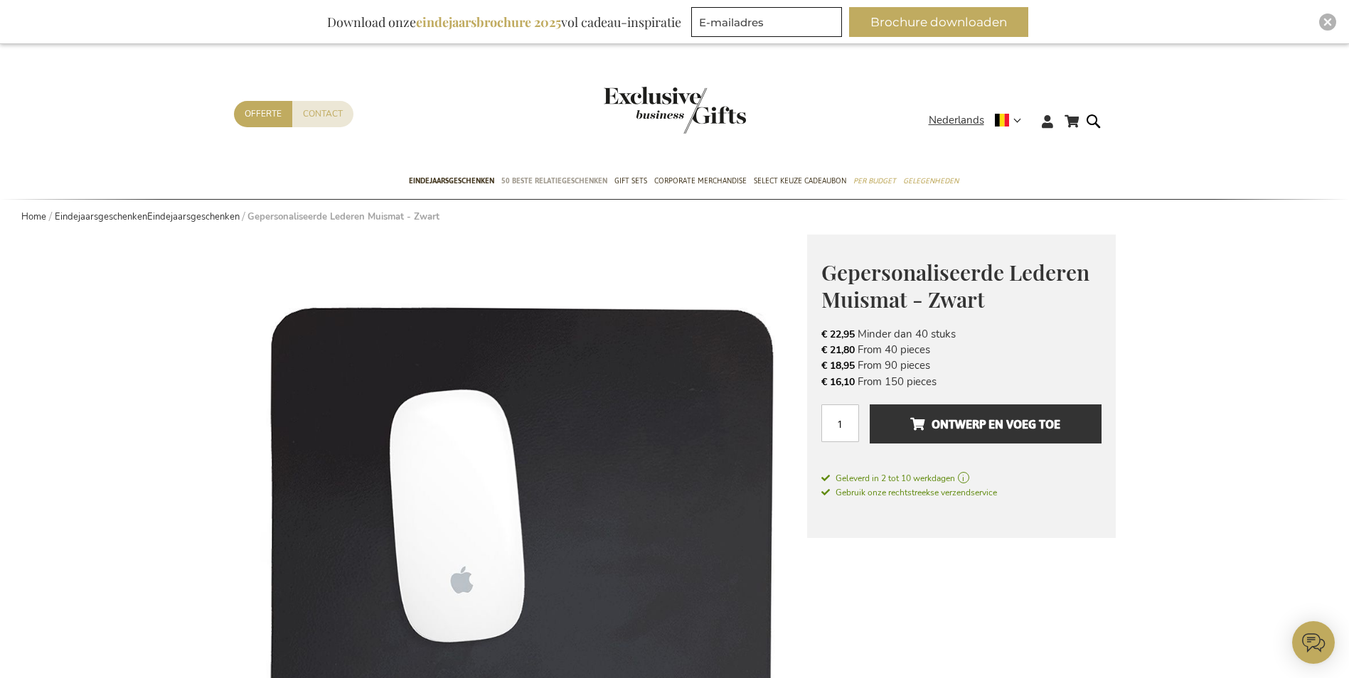
click at [543, 178] on span "50 beste relatiegeschenken" at bounding box center [554, 181] width 106 height 15
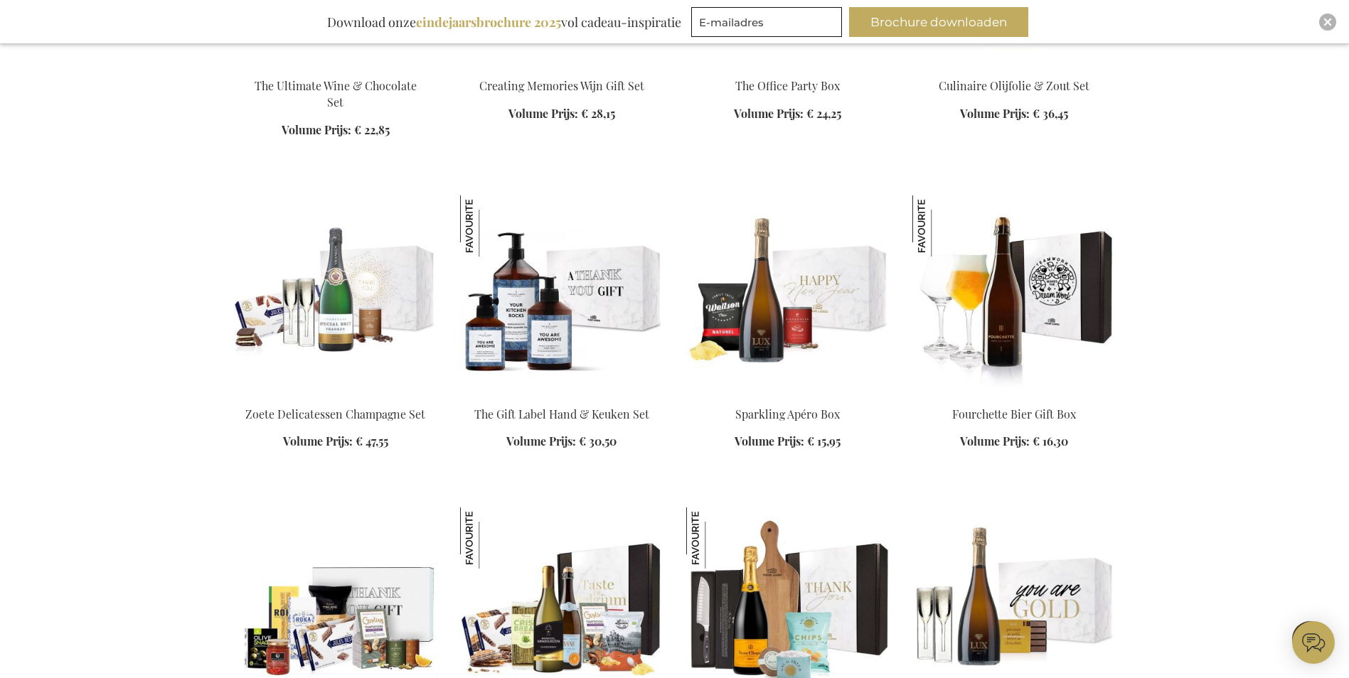
scroll to position [1707, 0]
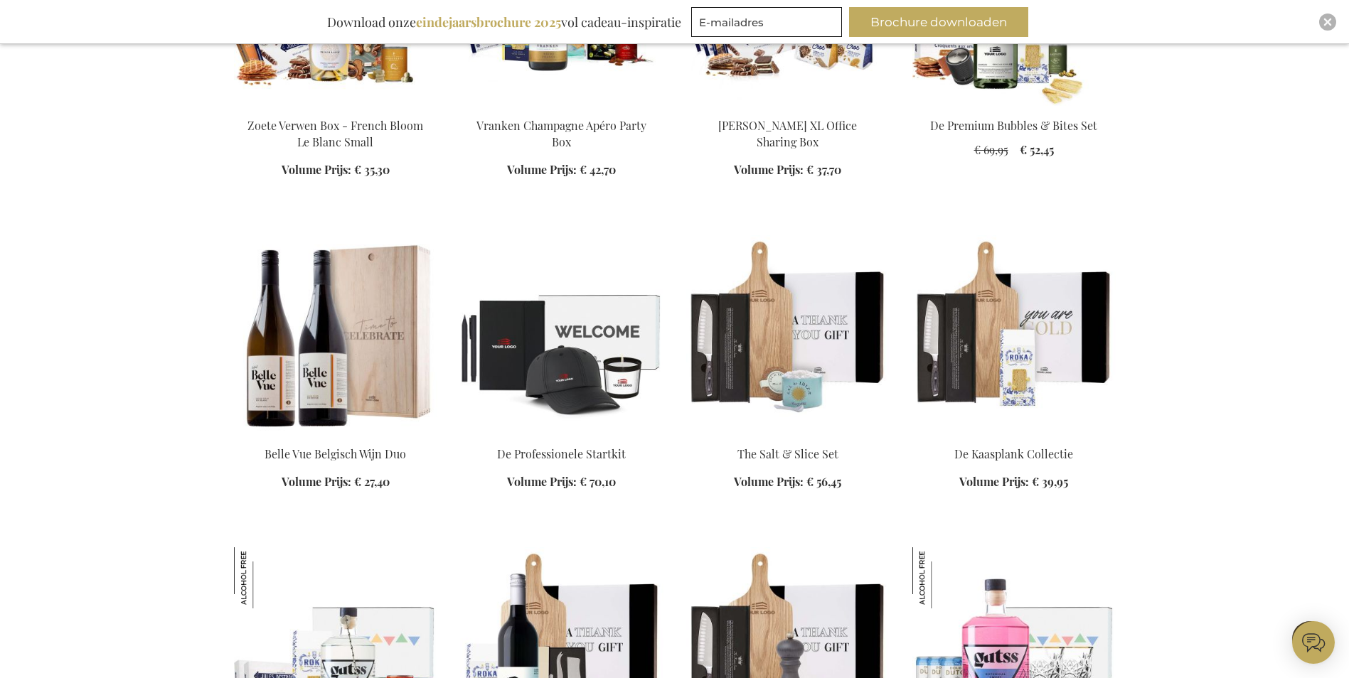
scroll to position [2844, 0]
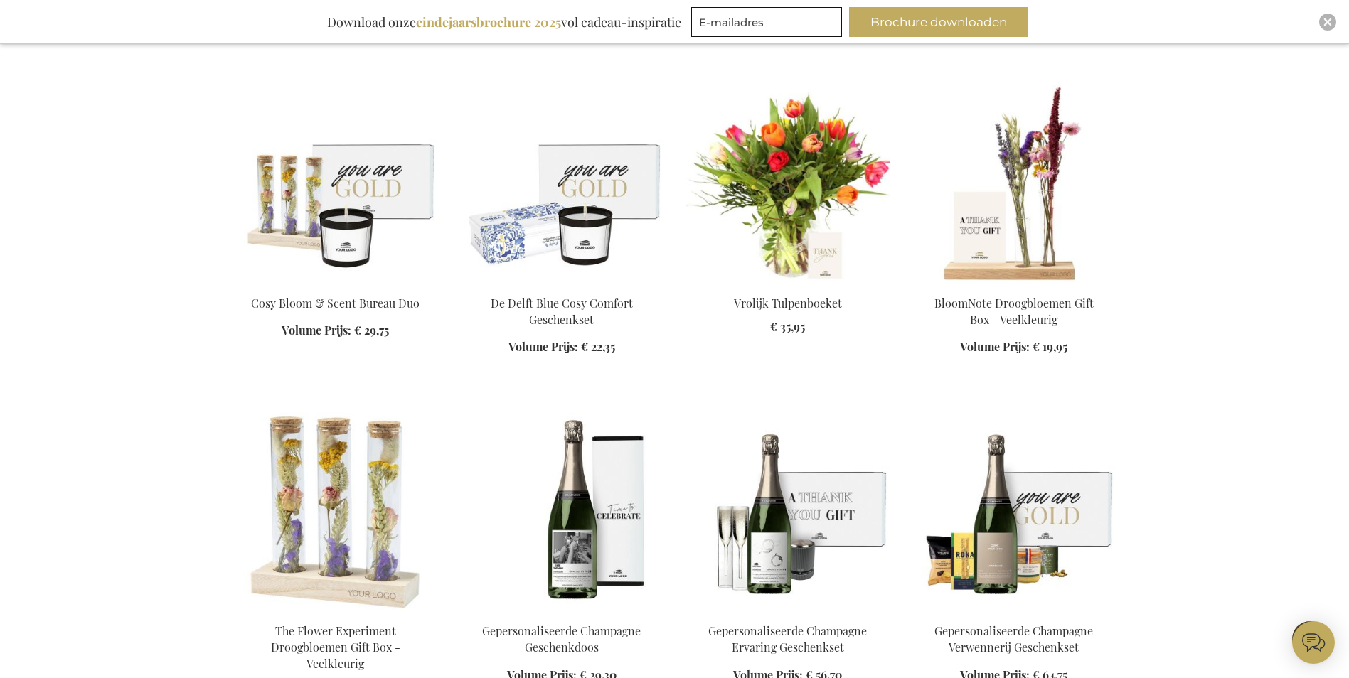
scroll to position [4124, 0]
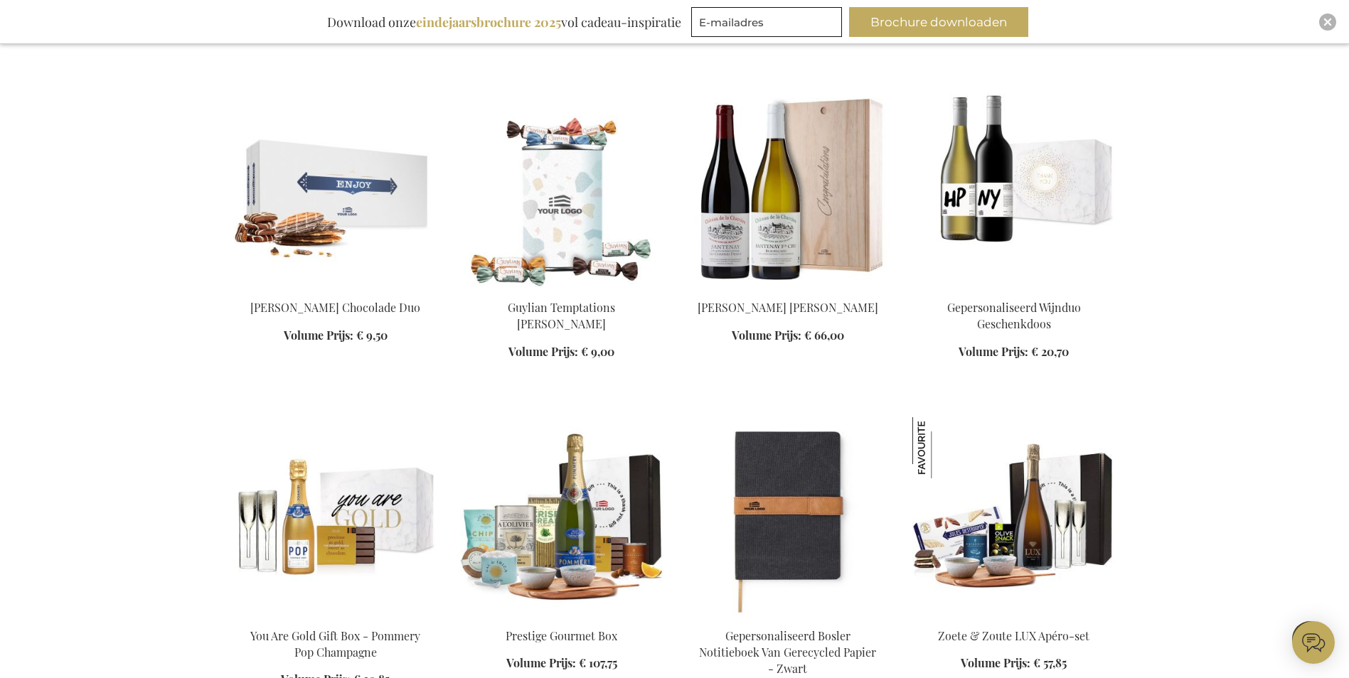
scroll to position [5333, 0]
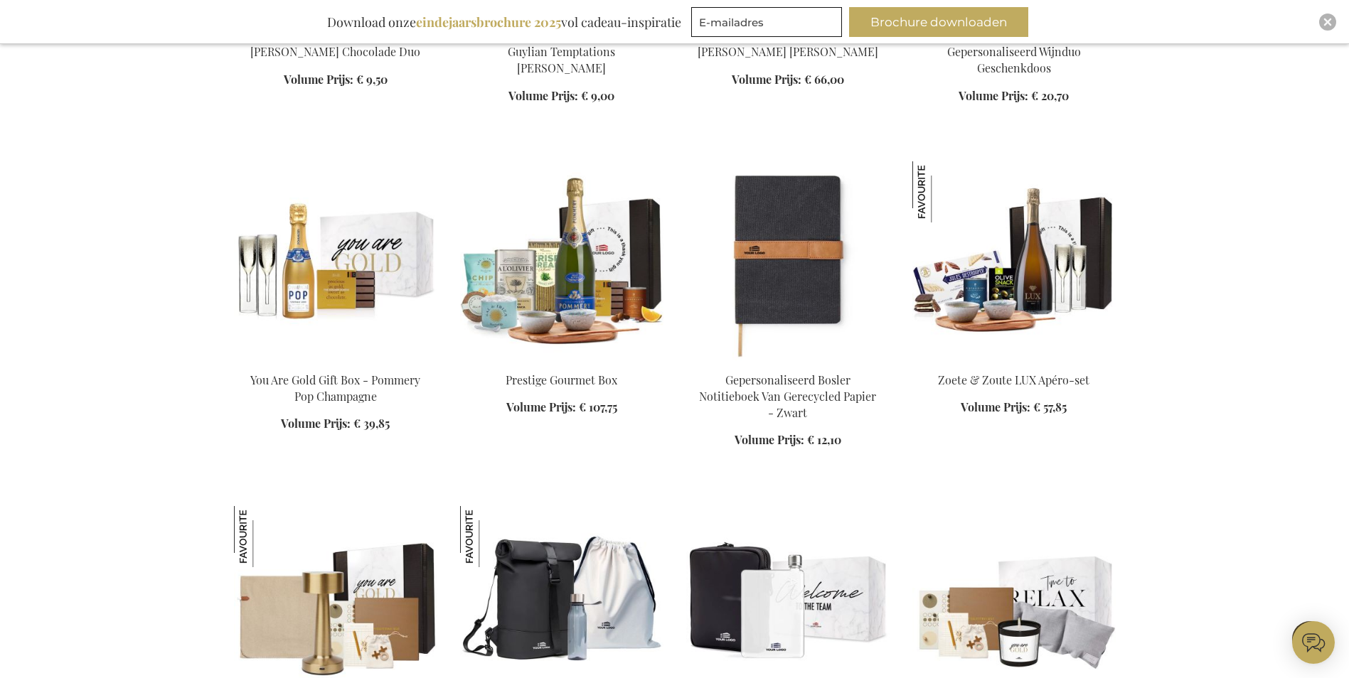
scroll to position [5689, 0]
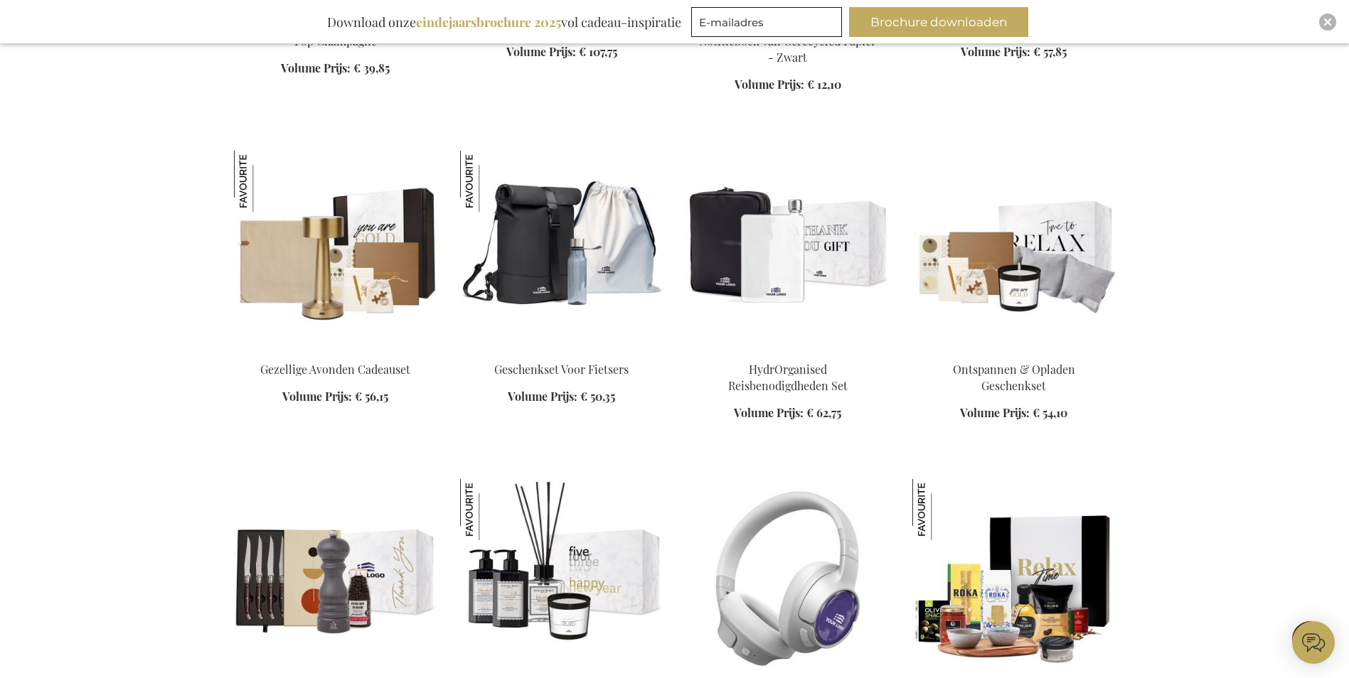
click at [716, 227] on img at bounding box center [787, 250] width 203 height 199
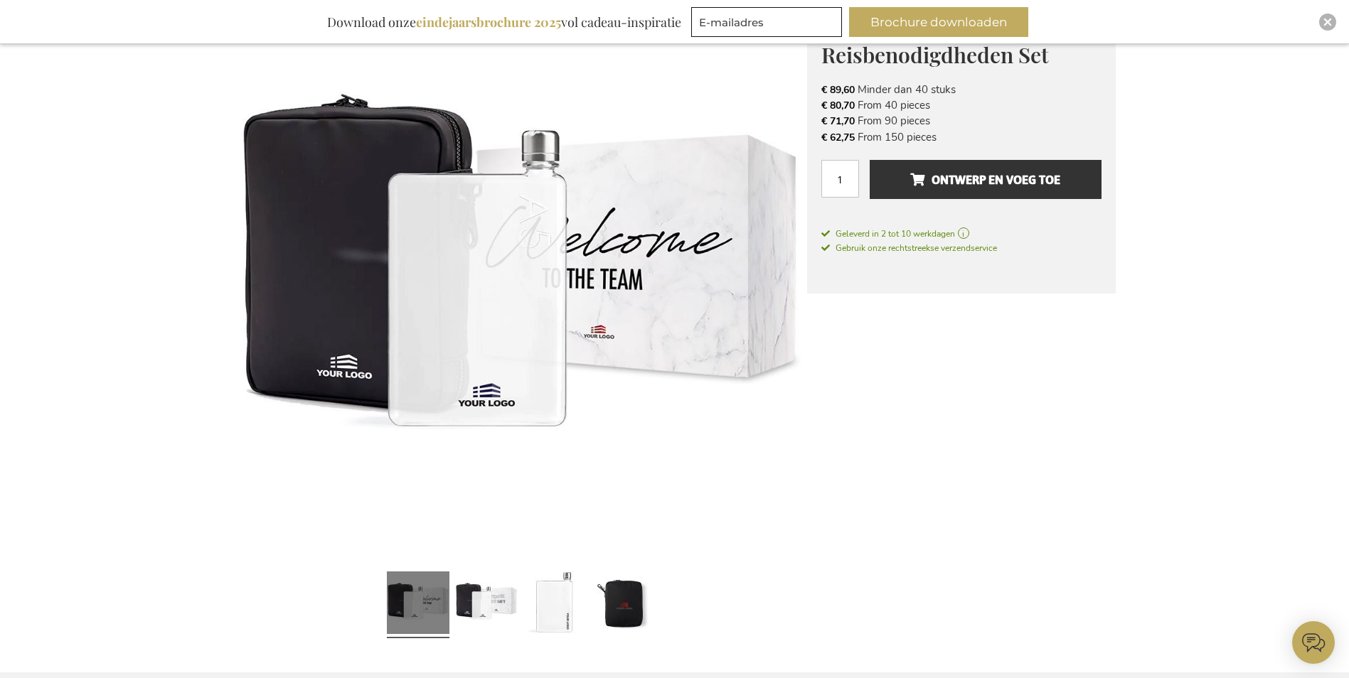
scroll to position [284, 0]
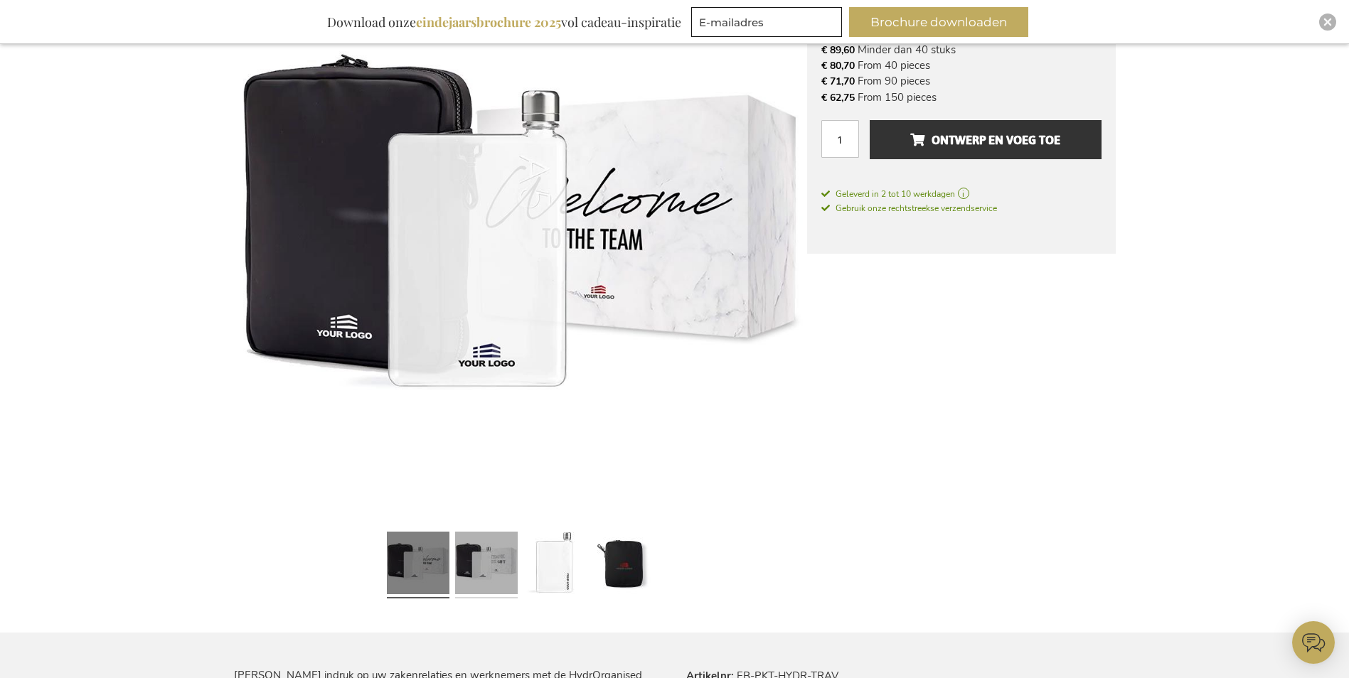
click at [477, 554] on link at bounding box center [486, 565] width 63 height 78
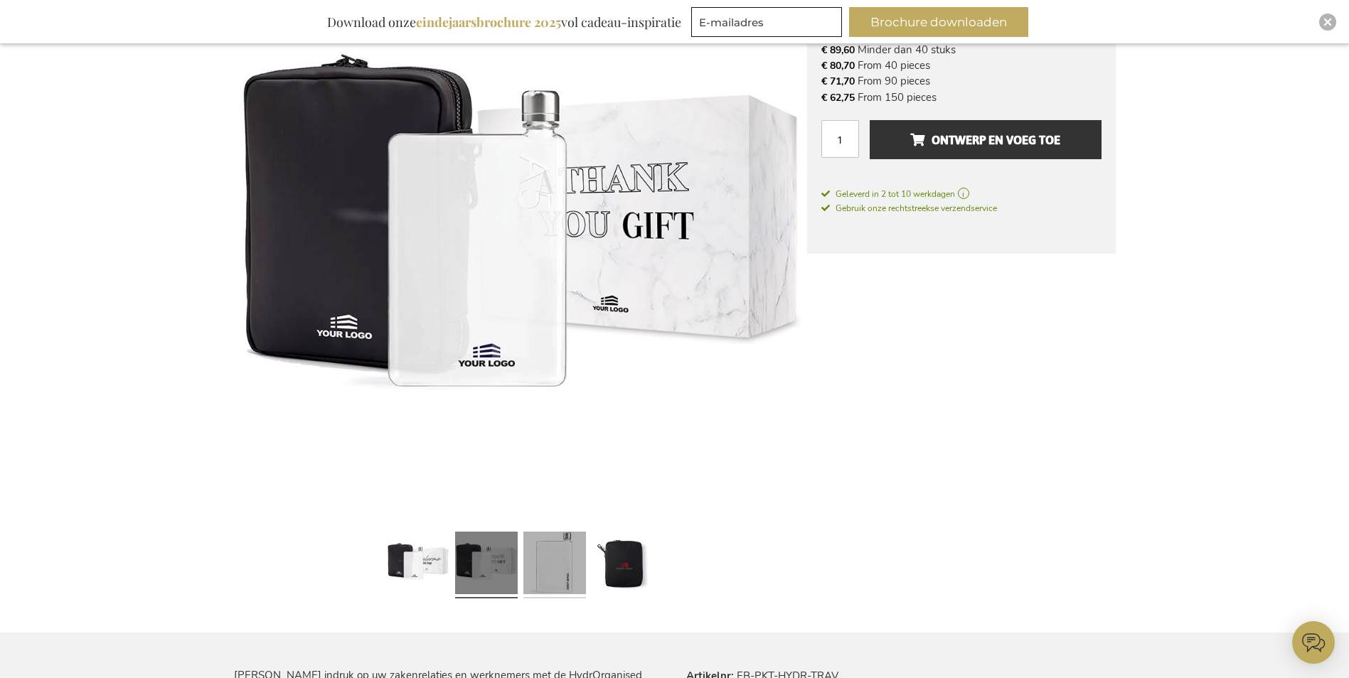
click at [560, 567] on link at bounding box center [554, 565] width 63 height 78
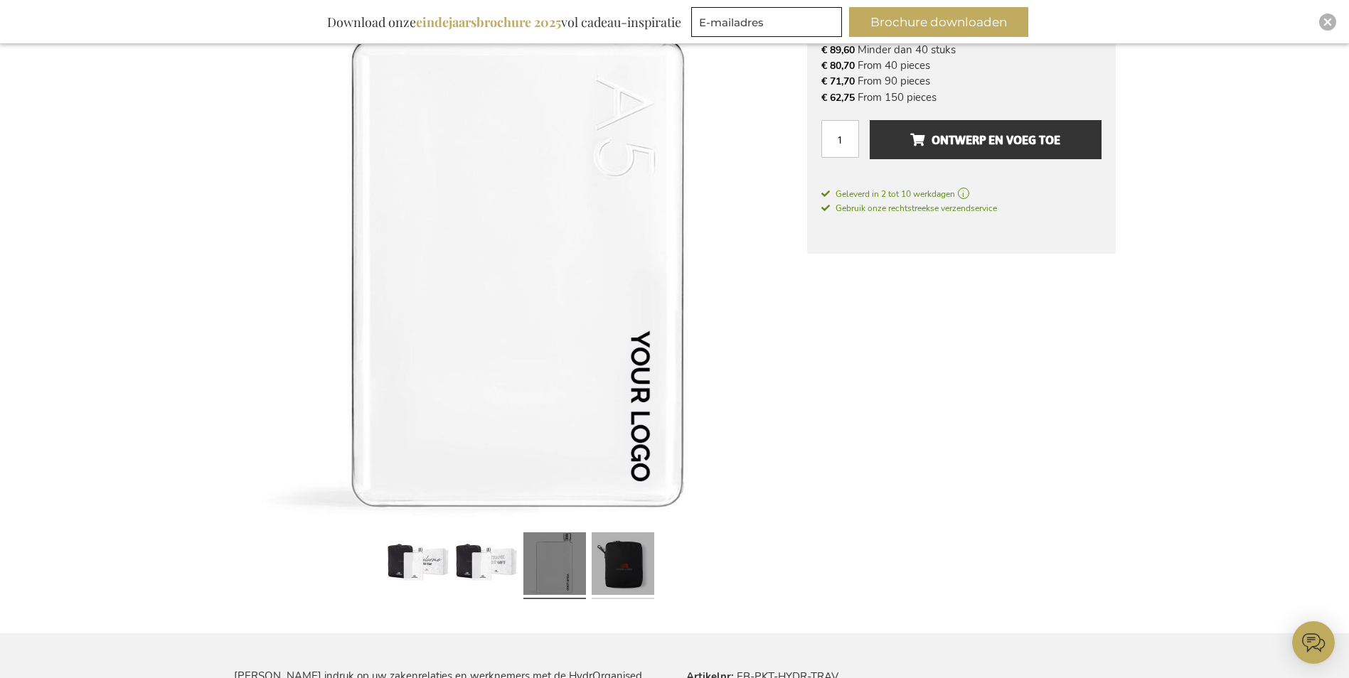
click at [636, 577] on link at bounding box center [623, 566] width 63 height 78
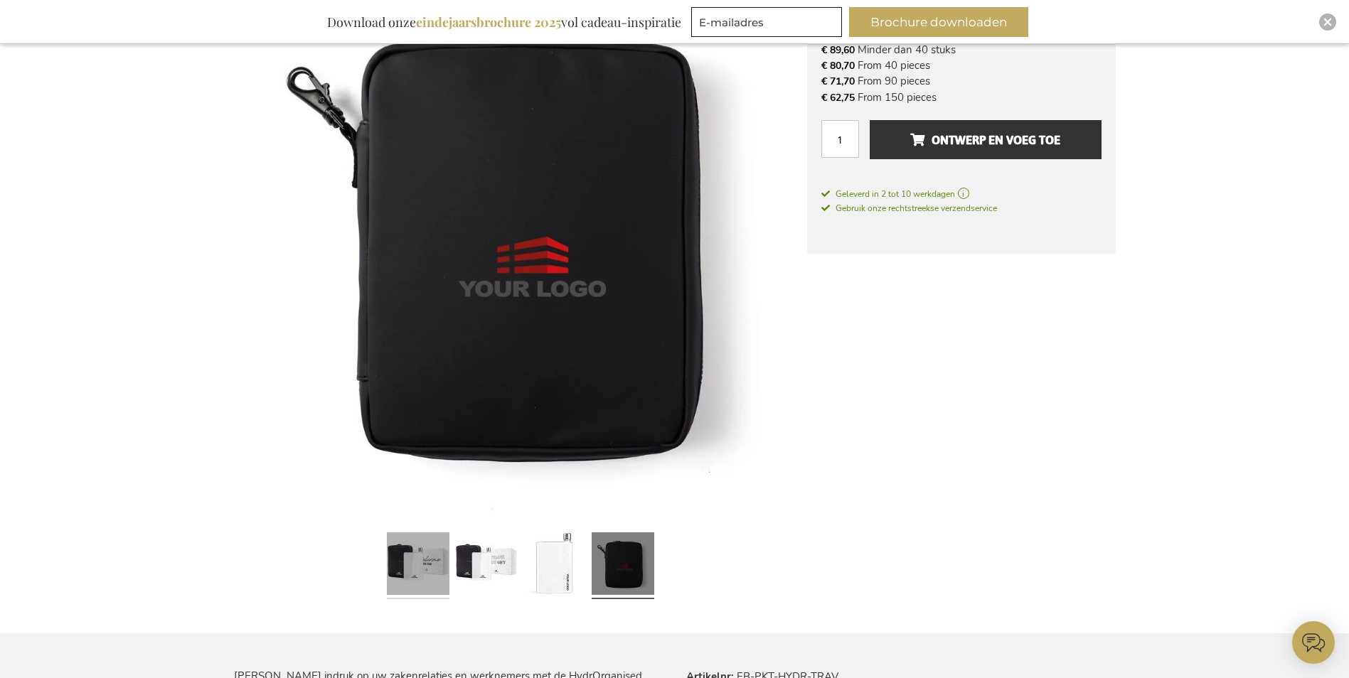
click at [422, 568] on link at bounding box center [418, 566] width 63 height 78
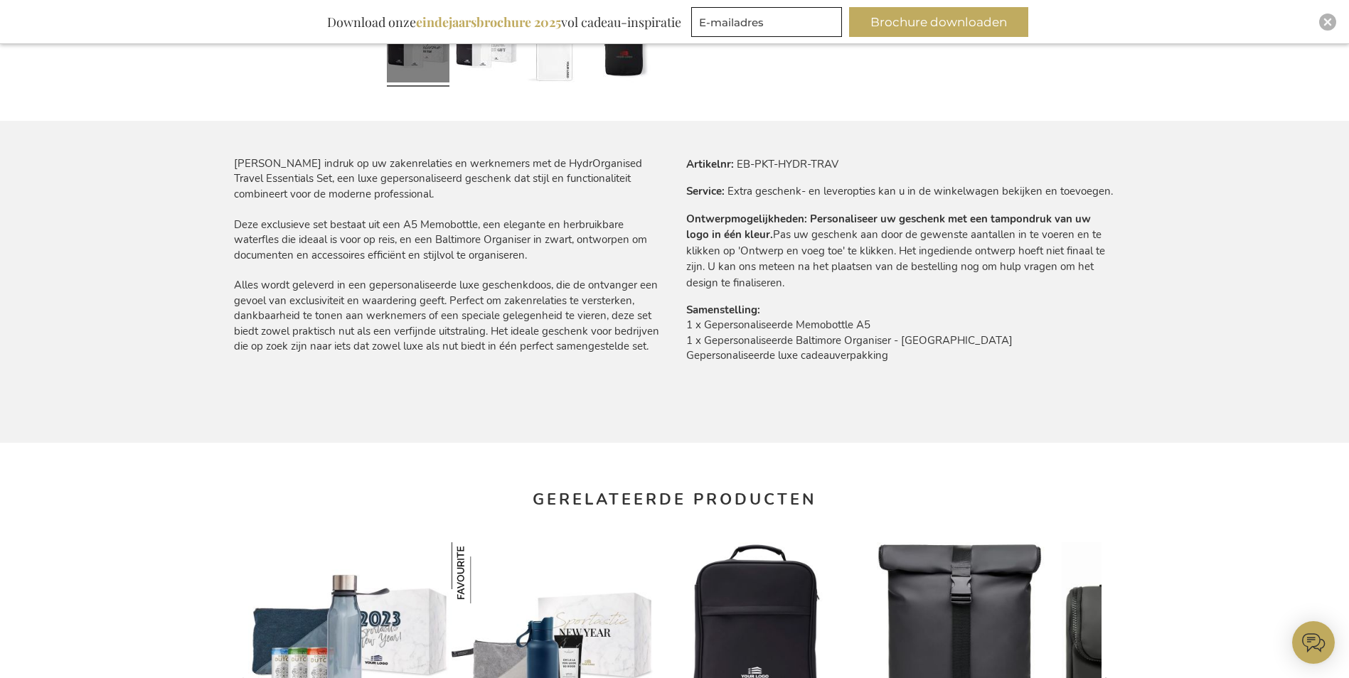
scroll to position [782, 0]
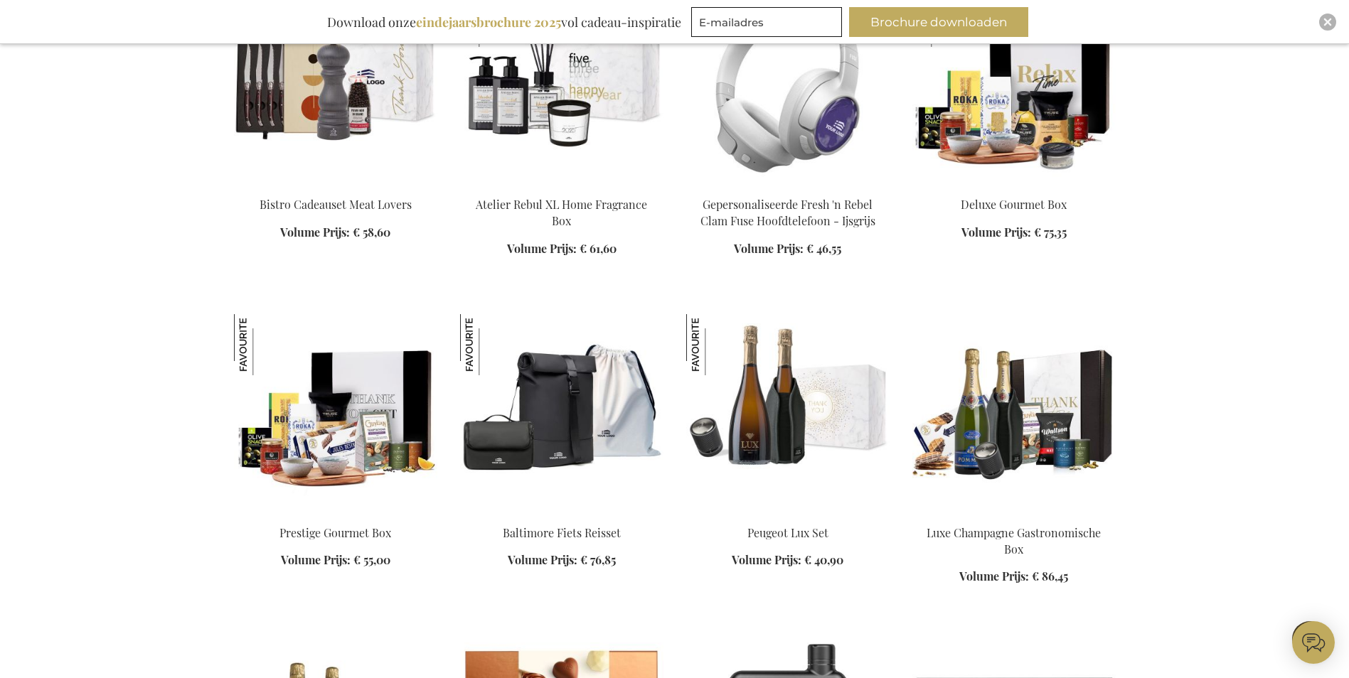
scroll to position [1460, 0]
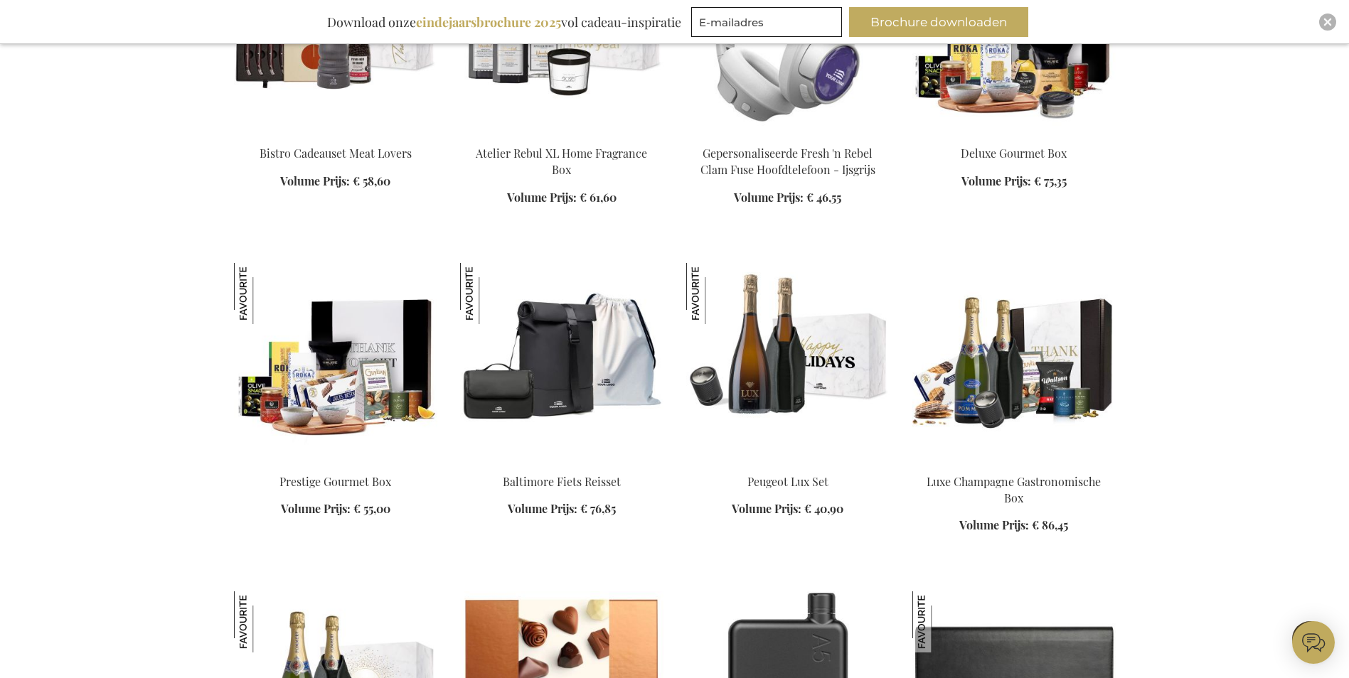
click at [747, 390] on img at bounding box center [787, 362] width 203 height 199
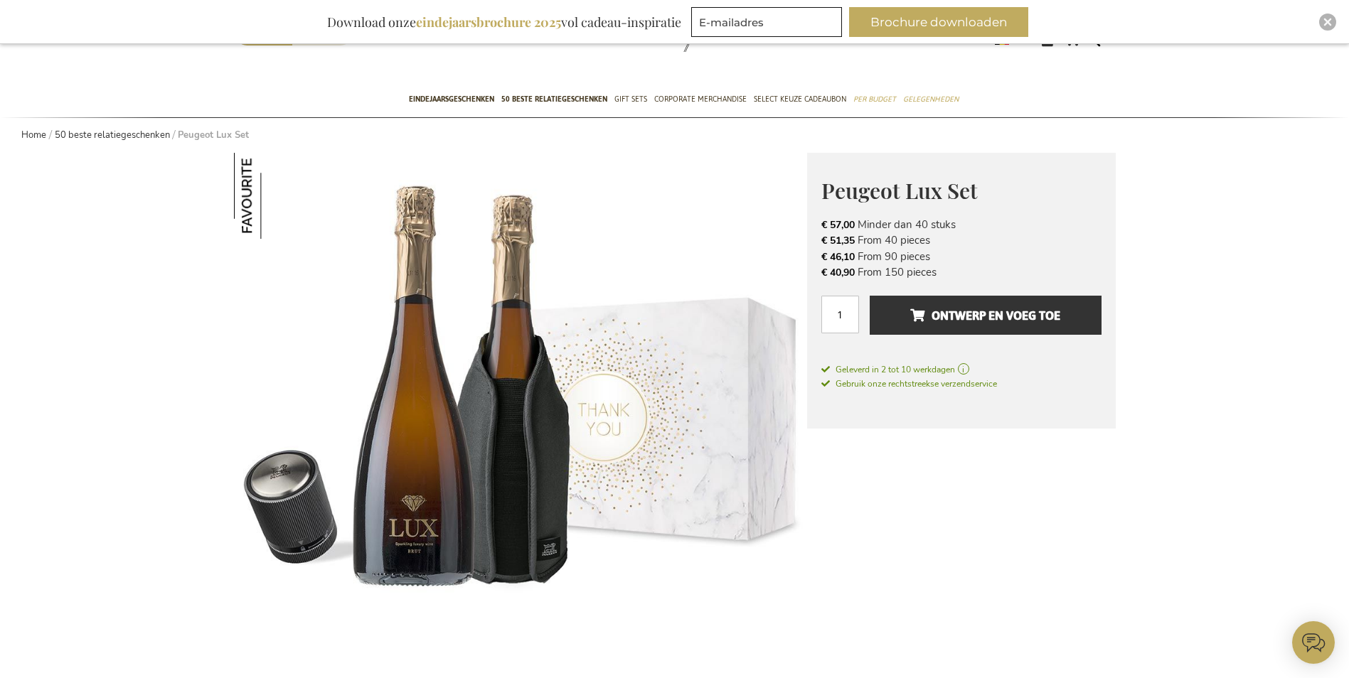
scroll to position [71, 0]
